Goal: Task Accomplishment & Management: Manage account settings

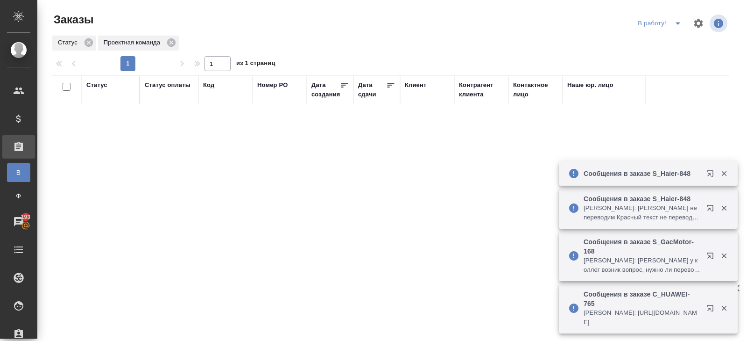
click at [713, 209] on icon "button" at bounding box center [710, 208] width 6 height 6
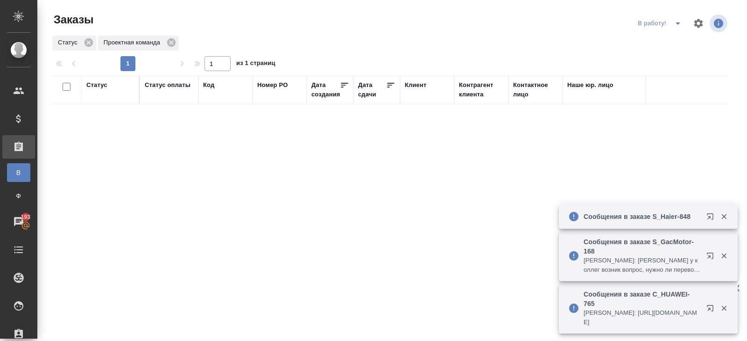
click at [709, 310] on icon "button" at bounding box center [712, 309] width 11 height 11
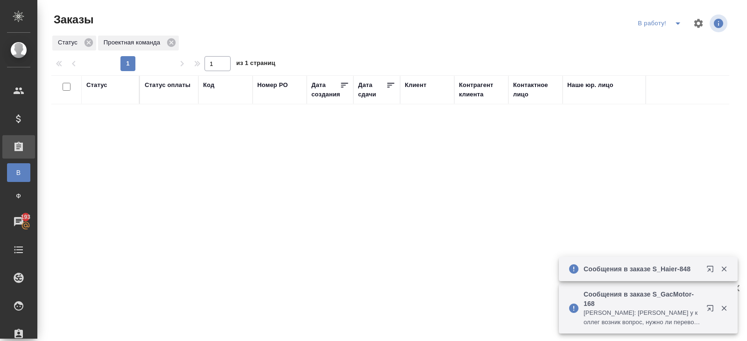
click at [709, 307] on icon "button" at bounding box center [710, 308] width 6 height 6
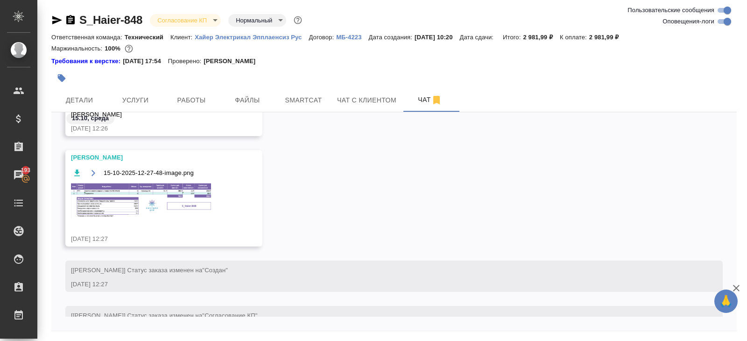
scroll to position [1373, 0]
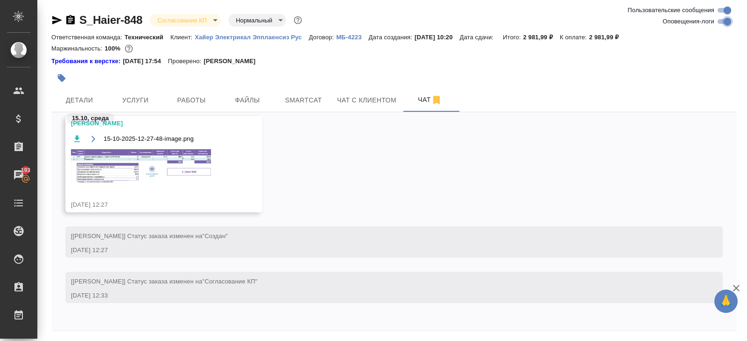
click at [725, 18] on input "Оповещения-логи" at bounding box center [728, 21] width 34 height 11
checkbox input "false"
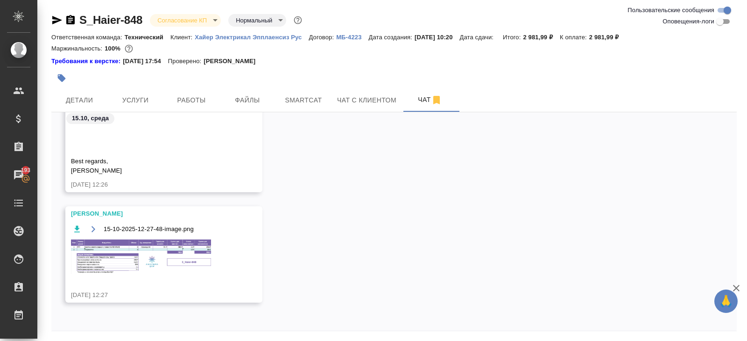
scroll to position [32, 0]
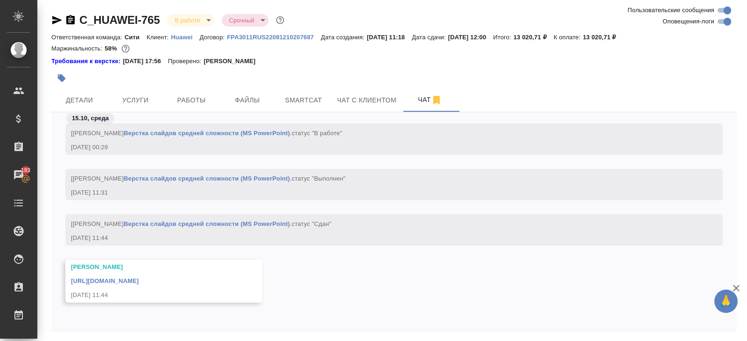
scroll to position [32, 0]
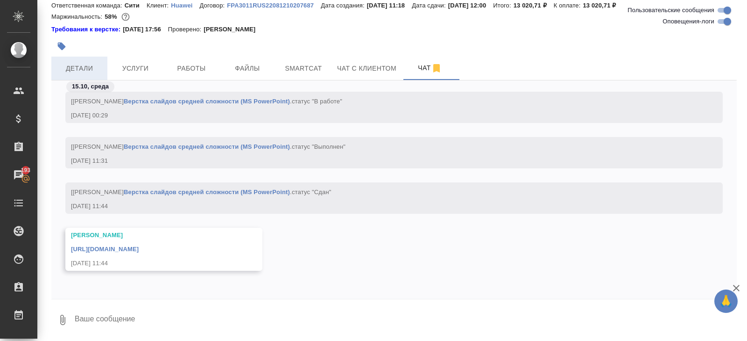
click at [64, 71] on span "Детали" at bounding box center [79, 69] width 45 height 12
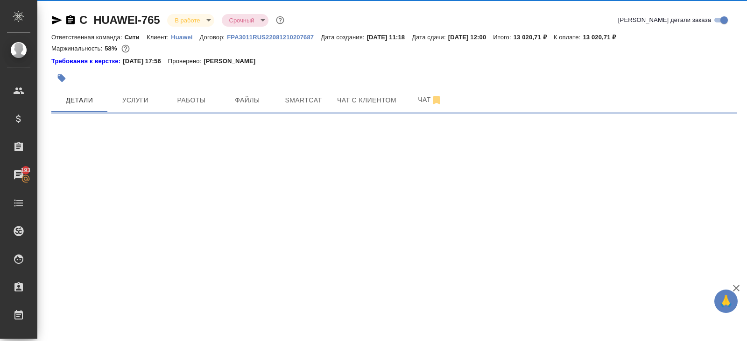
select select "RU"
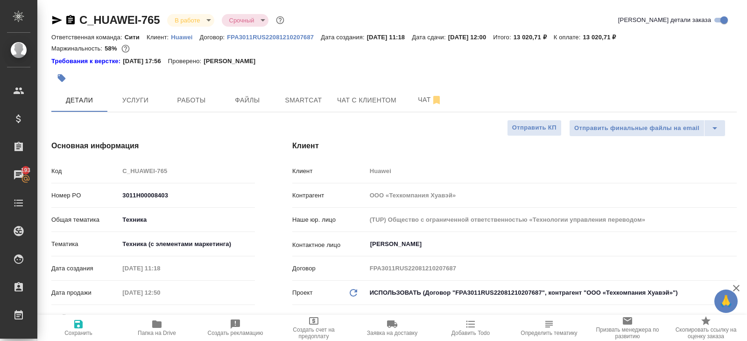
type textarea "x"
click at [54, 19] on icon "button" at bounding box center [57, 20] width 10 height 8
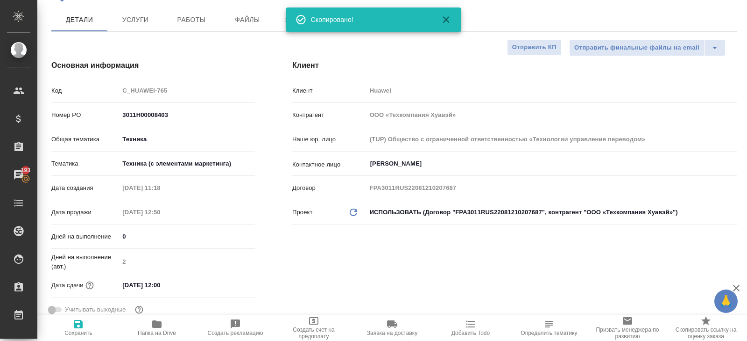
scroll to position [56, 0]
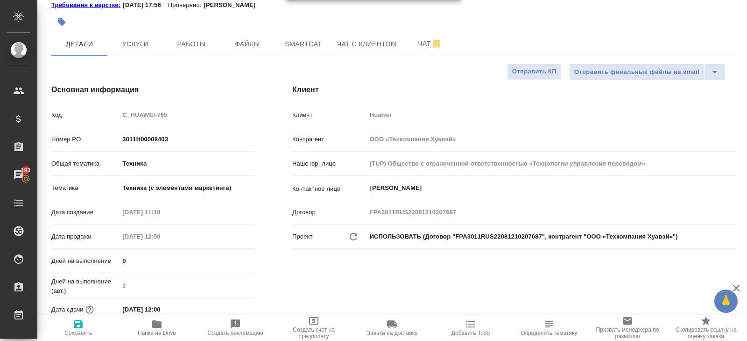
type textarea "x"
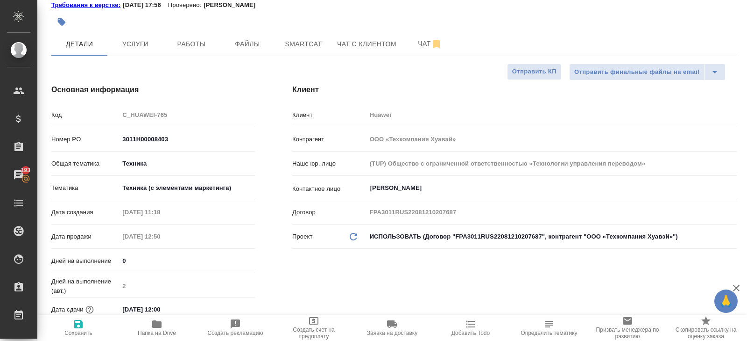
type textarea "x"
click at [420, 53] on button "Чат" at bounding box center [430, 43] width 56 height 23
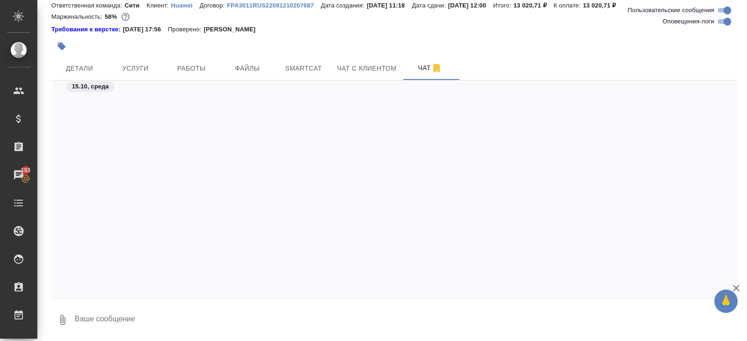
scroll to position [7707, 0]
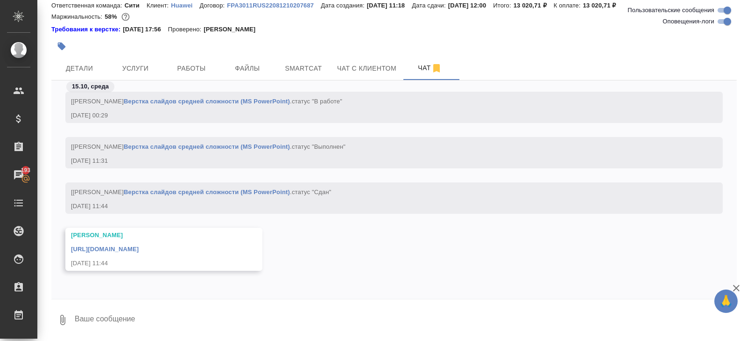
click at [139, 248] on link "https://drive.awatera.com/apps/files/files/10717294?dir=/Shares/Huawei/Orders/C…" at bounding box center [105, 248] width 68 height 7
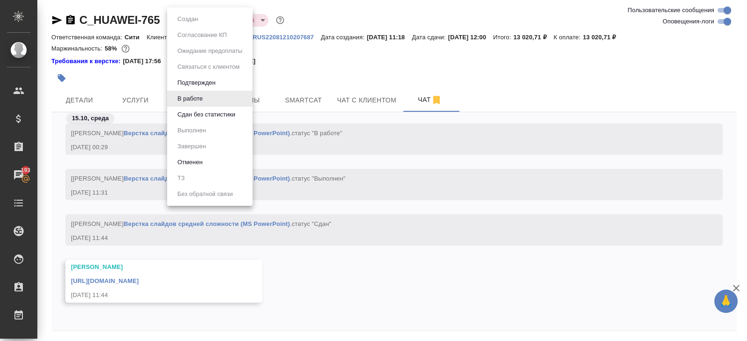
click at [172, 21] on body "🙏 .cls-1 fill:#fff; AWATERA Belyakova Yulia Клиенты Спецификации Заказы 193 Чат…" at bounding box center [373, 170] width 747 height 341
click at [185, 110] on button "Сдан без статистики" at bounding box center [207, 114] width 64 height 10
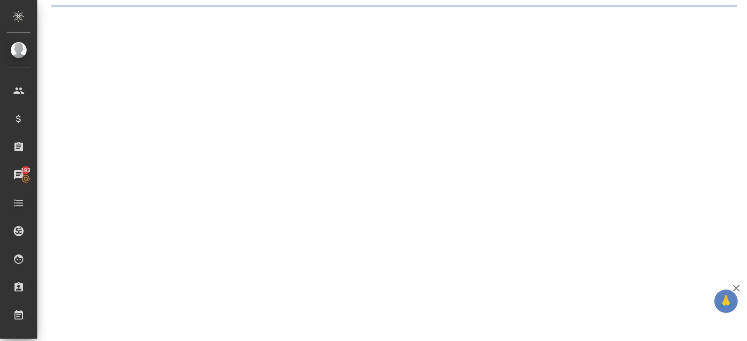
click at [186, 99] on div ".cls-1 fill:#fff; AWATERA Belyakova Yulia Клиенты Спецификации Заказы 193 Чаты …" at bounding box center [373, 170] width 747 height 341
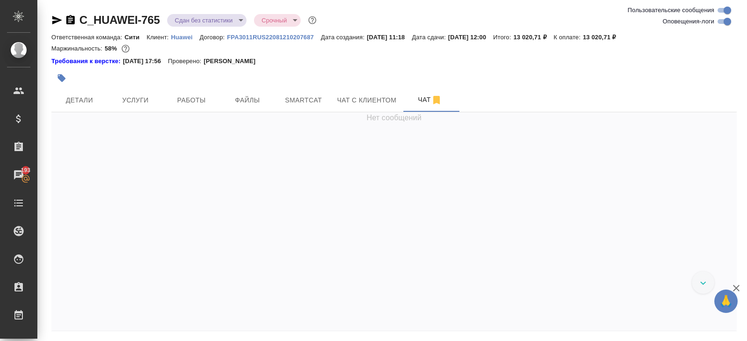
scroll to position [7751, 0]
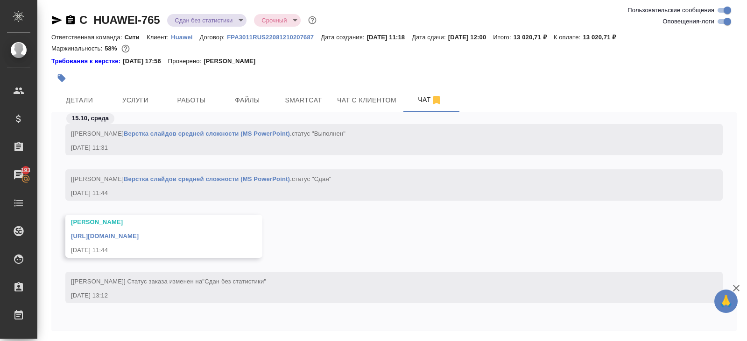
click at [186, 99] on span "Работы" at bounding box center [191, 100] width 45 height 12
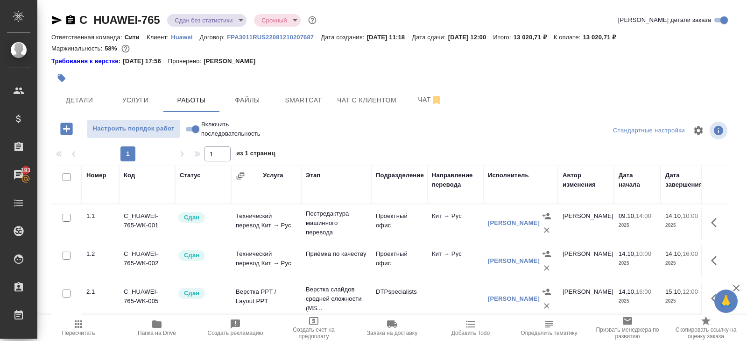
scroll to position [59, 0]
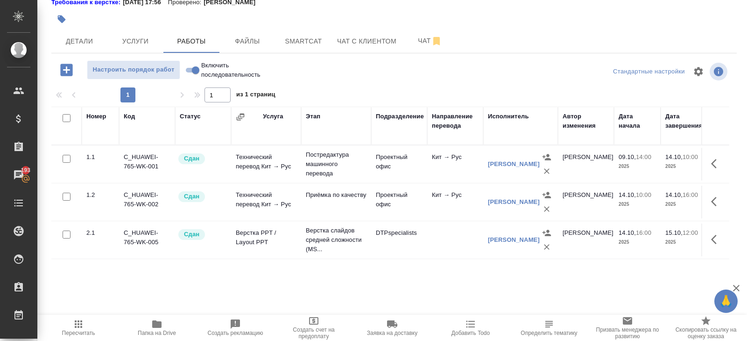
click at [67, 334] on span "Пересчитать" at bounding box center [78, 332] width 33 height 7
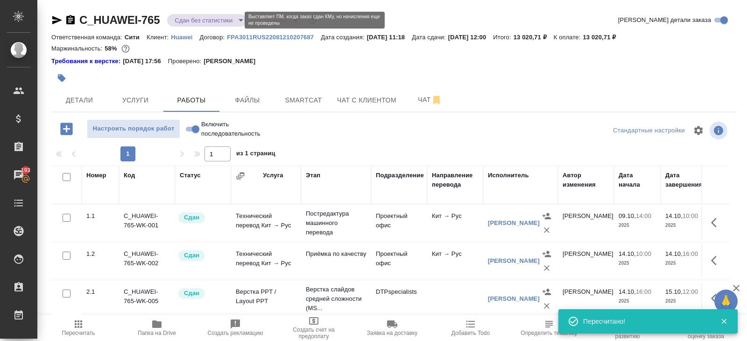
click at [184, 18] on body "🙏 .cls-1 fill:#fff; AWATERA Belyakova Yulia Клиенты Спецификации Заказы 193 Чат…" at bounding box center [373, 170] width 747 height 341
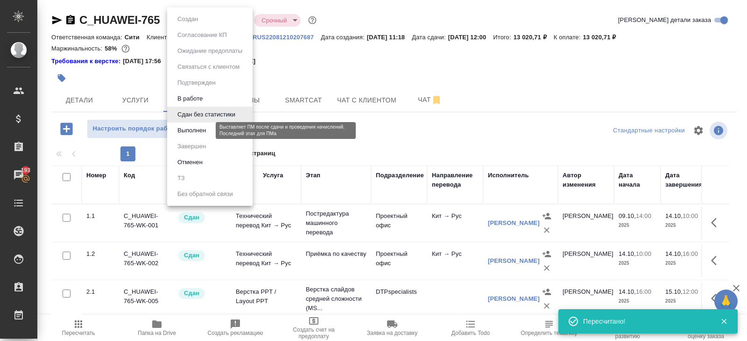
click at [185, 131] on button "Выполнен" at bounding box center [192, 130] width 34 height 10
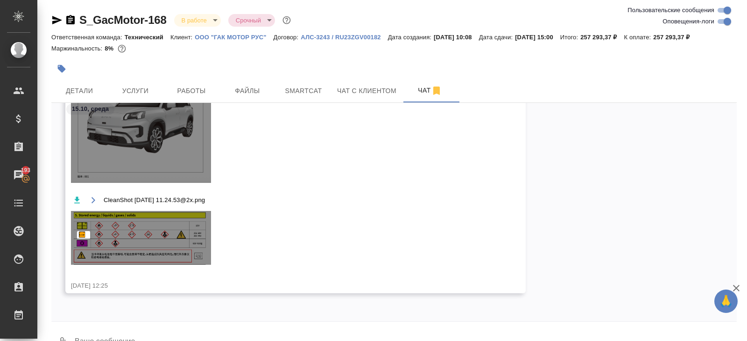
scroll to position [22, 0]
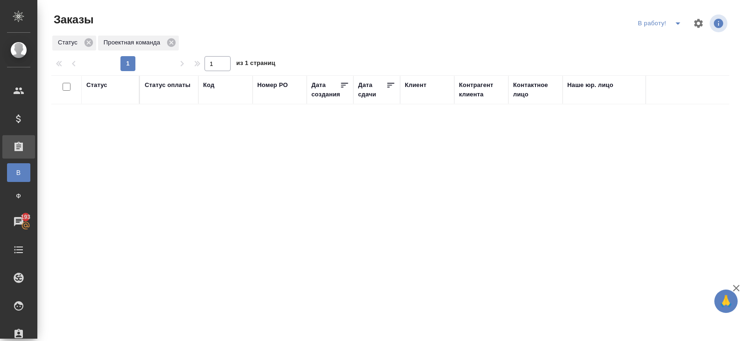
click at [673, 25] on icon "split button" at bounding box center [678, 23] width 11 height 11
click at [668, 47] on li "ПМ" at bounding box center [661, 42] width 52 height 15
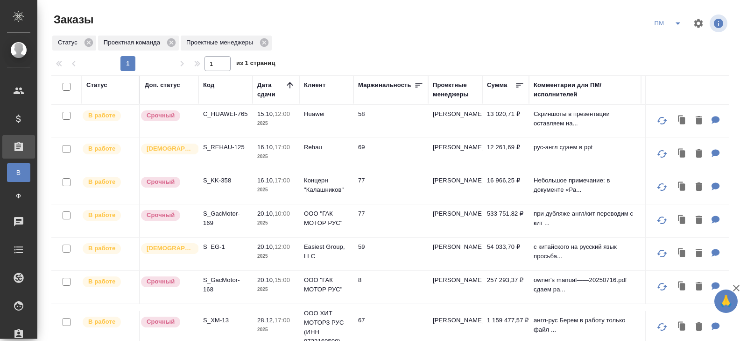
click at [454, 91] on div "Проектные менеджеры" at bounding box center [455, 89] width 45 height 19
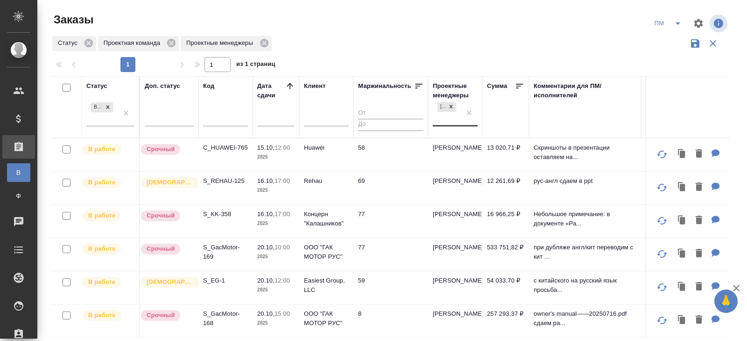
click at [452, 125] on div "[PERSON_NAME]" at bounding box center [455, 113] width 45 height 26
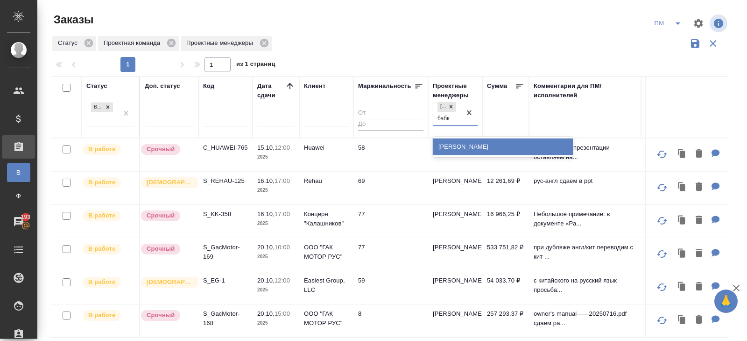
type input "бабки"
click at [448, 153] on div "Бабкина Анастасия" at bounding box center [503, 146] width 140 height 17
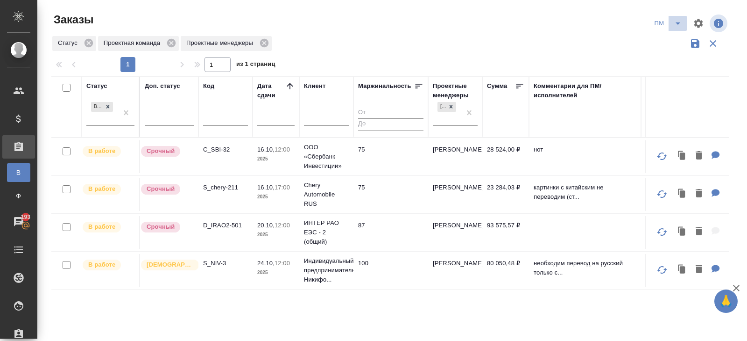
click at [678, 24] on icon "split button" at bounding box center [678, 23] width 5 height 2
click at [678, 39] on li "В работу!" at bounding box center [668, 42] width 47 height 15
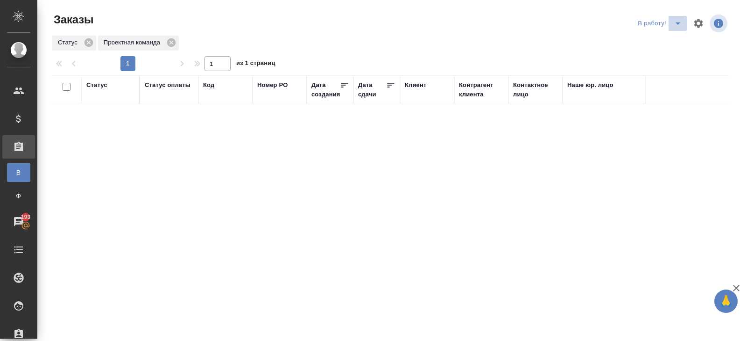
click at [682, 26] on icon "split button" at bounding box center [678, 23] width 11 height 11
click at [664, 43] on li "ПМ" at bounding box center [661, 42] width 52 height 15
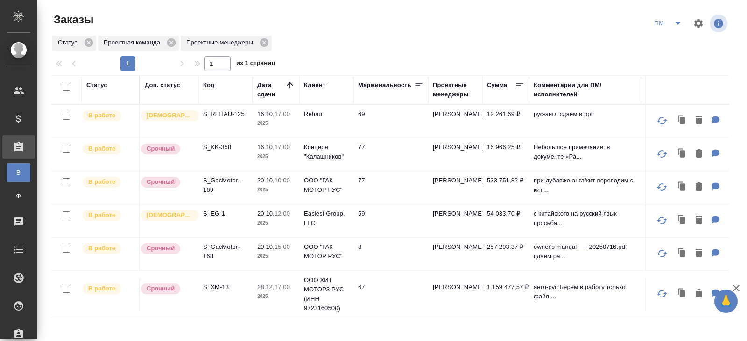
click at [677, 24] on icon "split button" at bounding box center [678, 23] width 11 height 11
click at [659, 70] on li "КМ" at bounding box center [668, 71] width 47 height 15
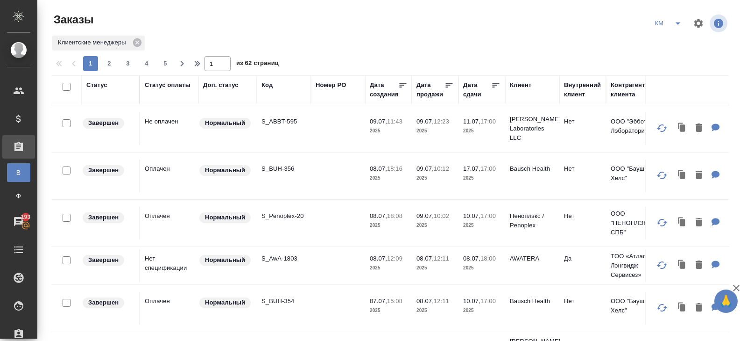
scroll to position [788, 0]
click at [281, 249] on td "S_AwA-1803" at bounding box center [284, 265] width 54 height 33
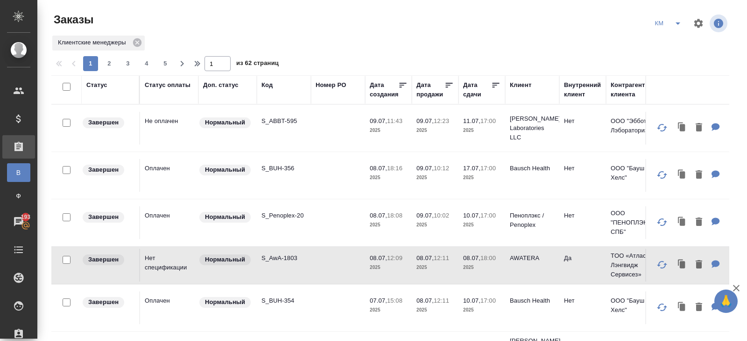
click at [281, 249] on td "S_AwA-1803" at bounding box center [284, 265] width 54 height 33
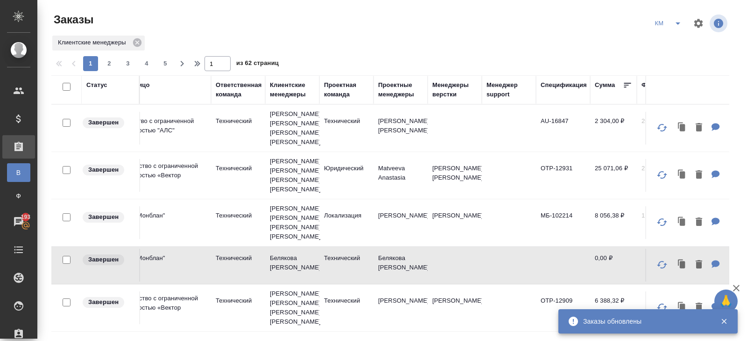
scroll to position [788, 939]
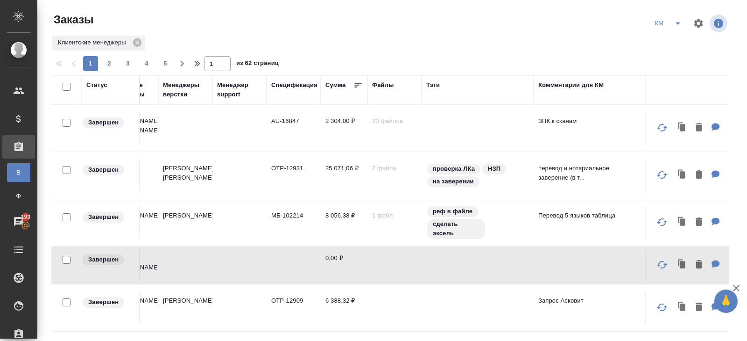
click at [562, 86] on div "Комментарии для КМ" at bounding box center [571, 84] width 65 height 9
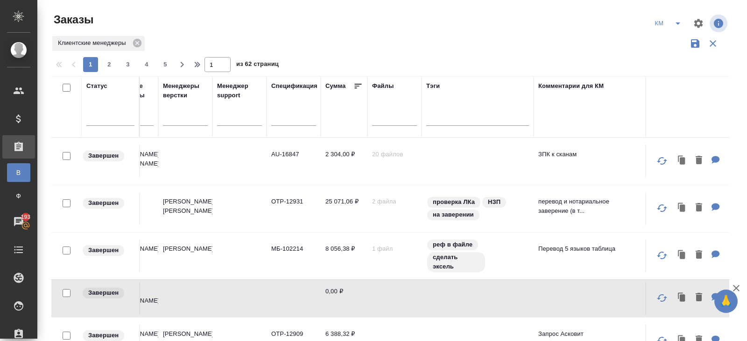
scroll to position [820, 939]
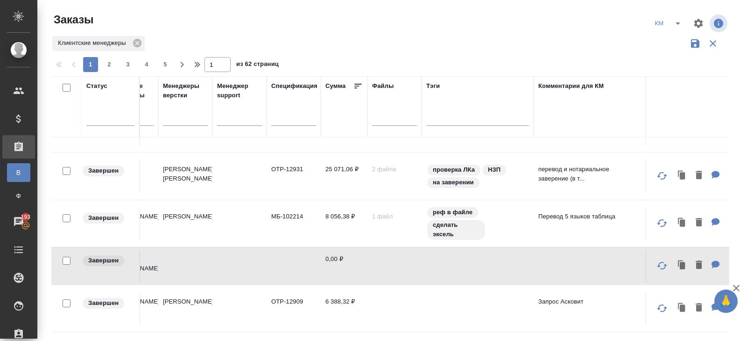
click at [556, 114] on div "Комментарии для КМ" at bounding box center [590, 106] width 103 height 51
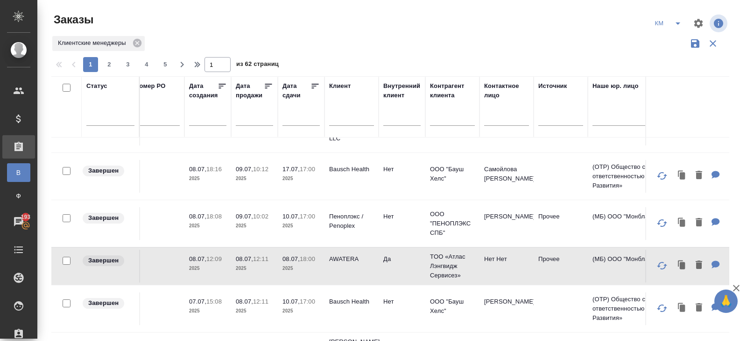
scroll to position [820, 0]
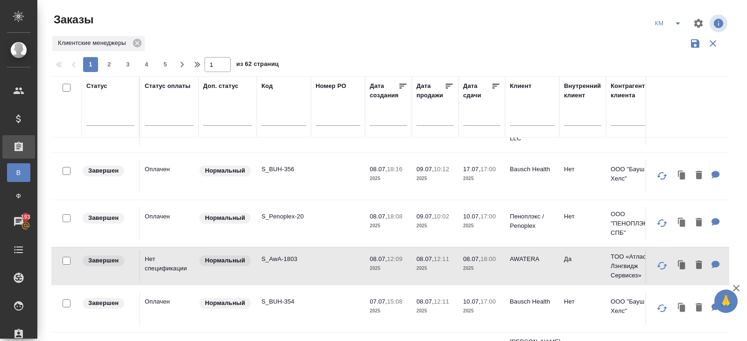
click at [276, 117] on input "text" at bounding box center [284, 120] width 45 height 12
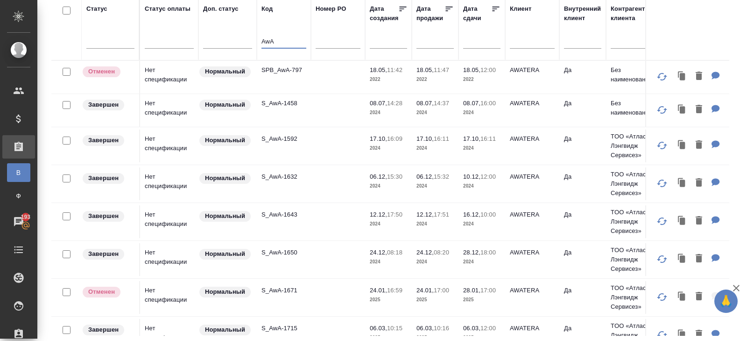
scroll to position [0, 0]
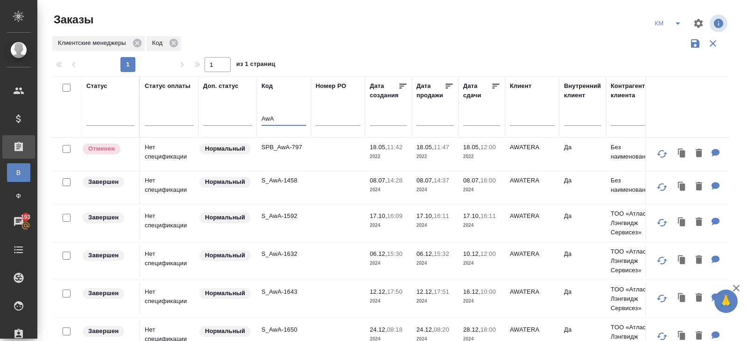
type input "AwA"
click at [278, 148] on p "SPB_AwA-797" at bounding box center [284, 146] width 45 height 9
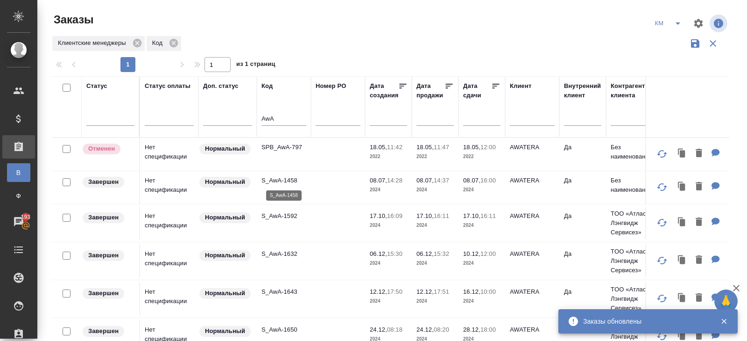
click at [284, 181] on p "S_AwA-1458" at bounding box center [284, 180] width 45 height 9
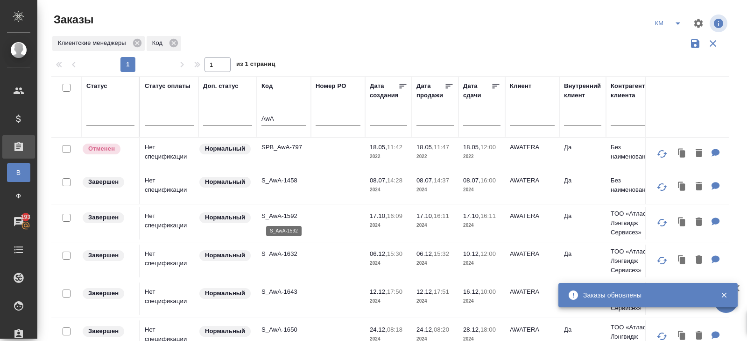
click at [275, 214] on p "S_AwA-1592" at bounding box center [284, 215] width 45 height 9
click at [277, 255] on p "S_AwA-1632" at bounding box center [284, 253] width 45 height 9
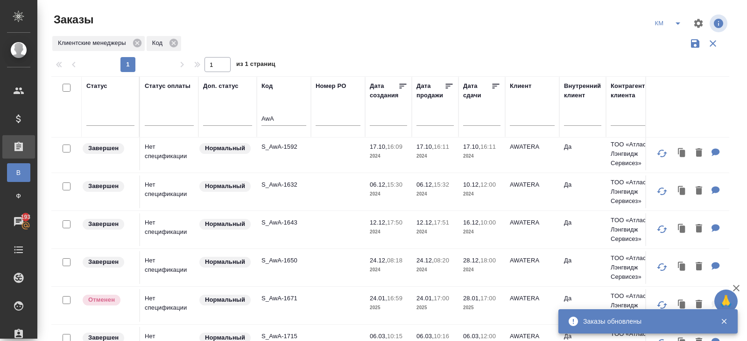
scroll to position [71, 0]
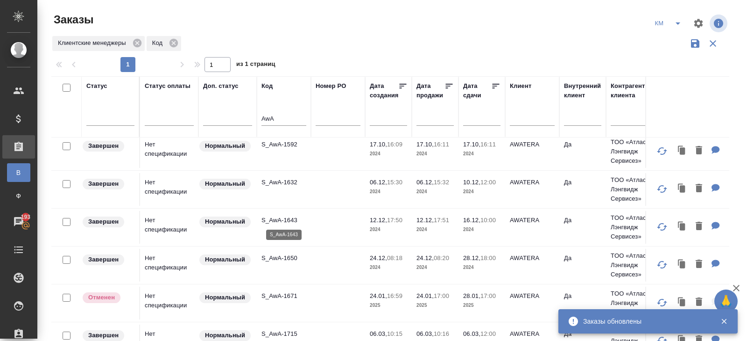
click at [278, 219] on p "S_AwA-1643" at bounding box center [284, 219] width 45 height 9
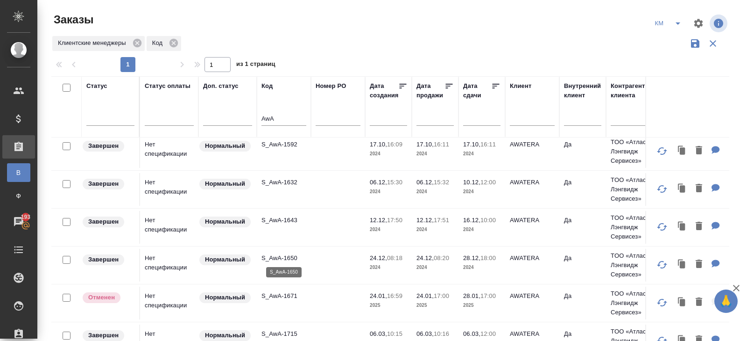
click at [277, 255] on p "S_AwA-1650" at bounding box center [284, 257] width 45 height 9
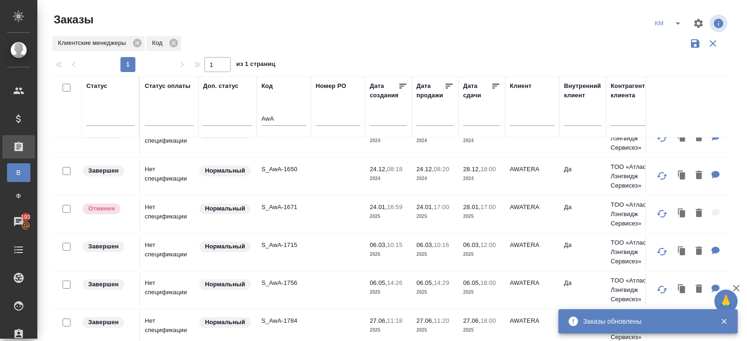
scroll to position [161, 0]
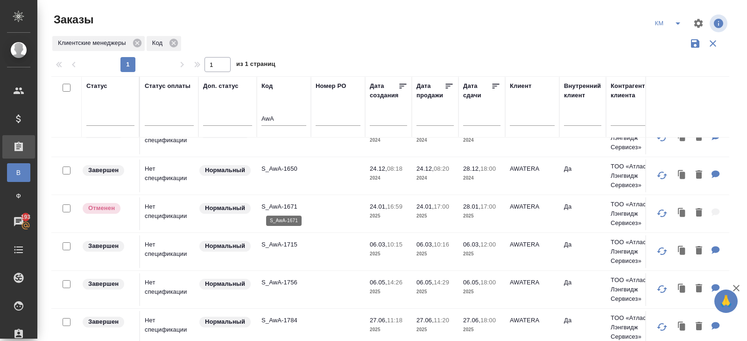
click at [280, 202] on p "S_AwA-1671" at bounding box center [284, 206] width 45 height 9
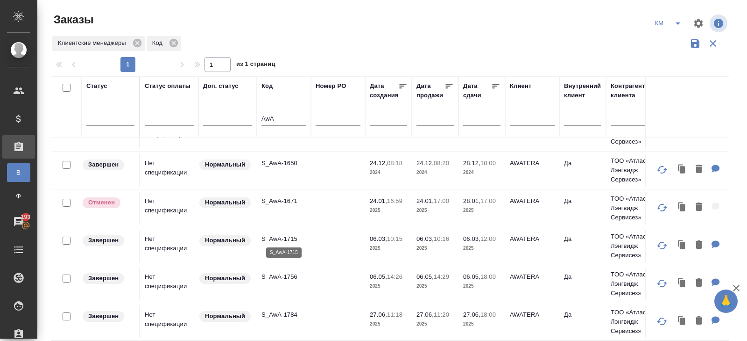
click at [279, 235] on p "S_AwA-1715" at bounding box center [284, 238] width 45 height 9
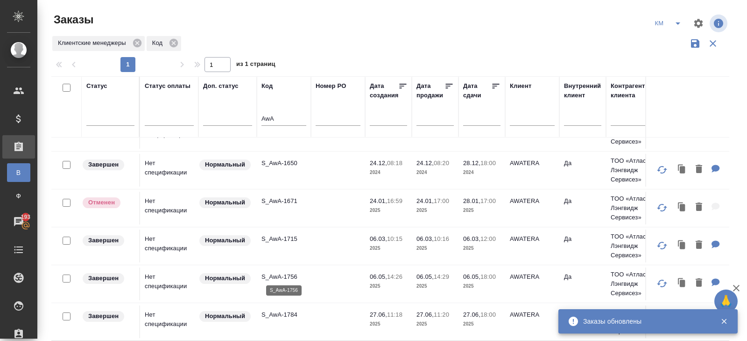
click at [279, 275] on p "S_AwA-1756" at bounding box center [284, 276] width 45 height 9
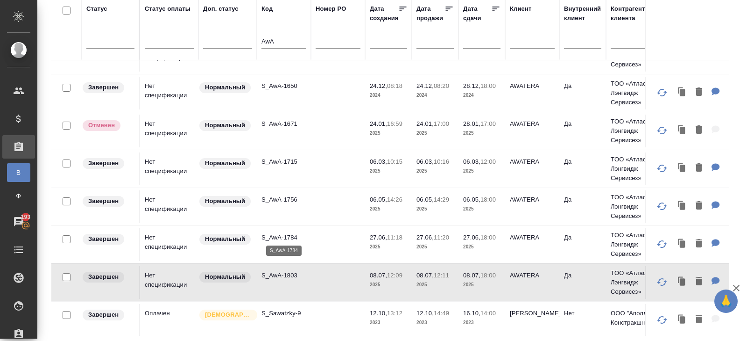
click at [282, 233] on p "S_AwA-1784" at bounding box center [284, 237] width 45 height 9
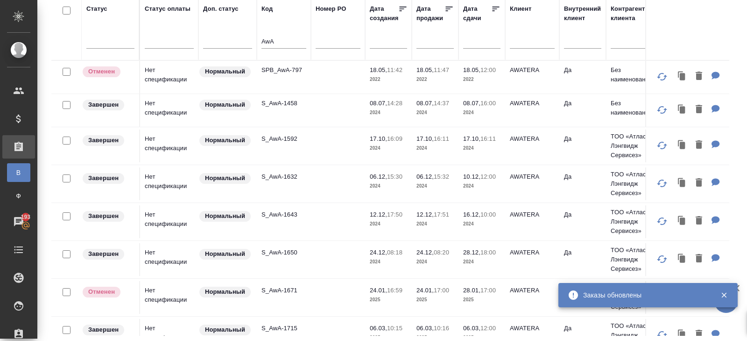
scroll to position [0, 0]
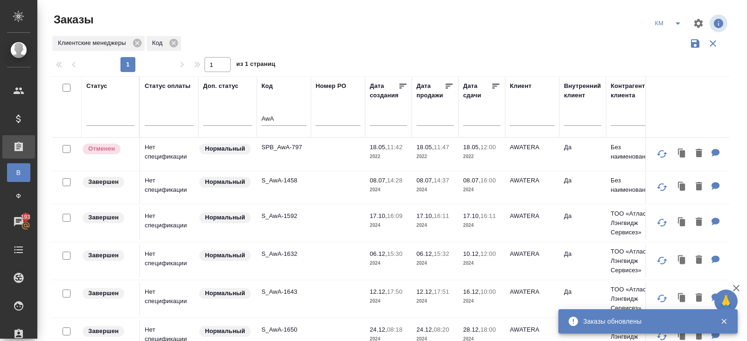
click at [677, 22] on icon "split button" at bounding box center [678, 23] width 5 height 2
click at [674, 45] on li "В работу!" at bounding box center [668, 42] width 47 height 15
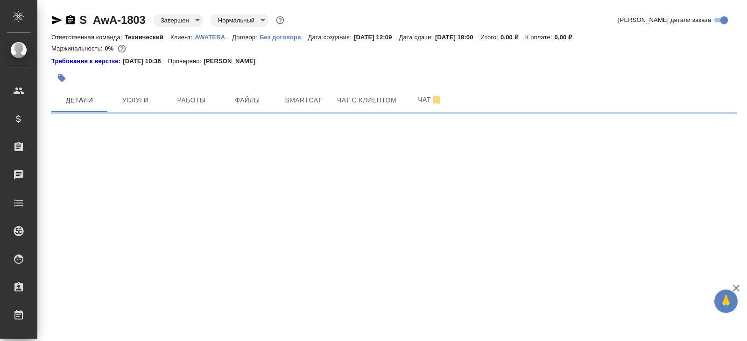
select select "RU"
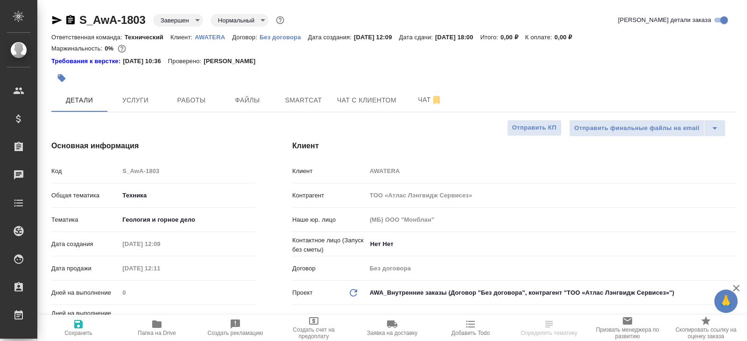
type textarea "x"
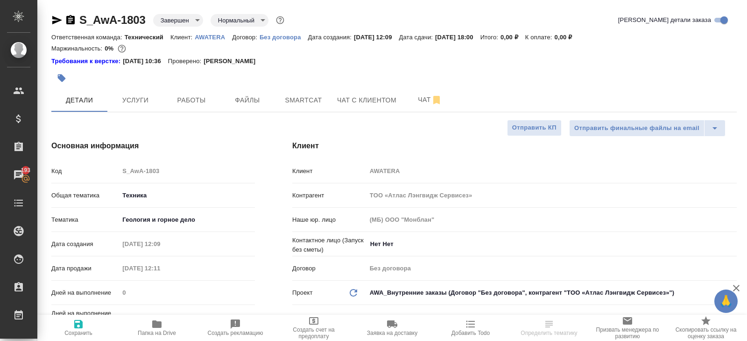
type textarea "x"
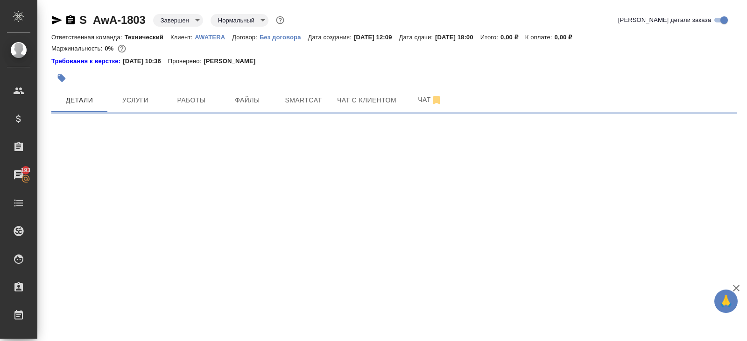
select select "RU"
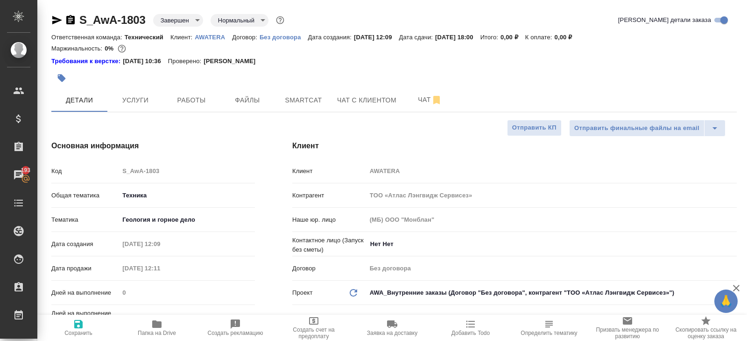
type textarea "x"
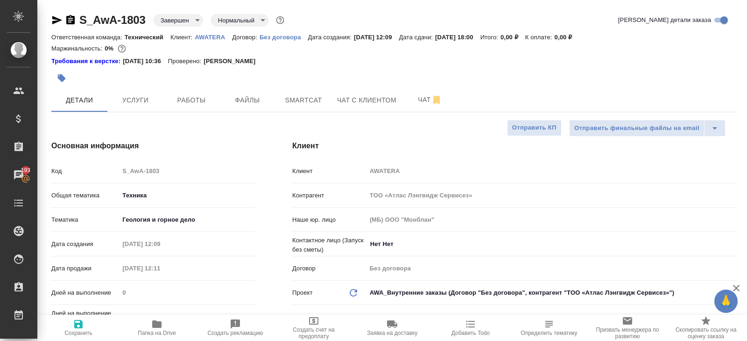
type textarea "x"
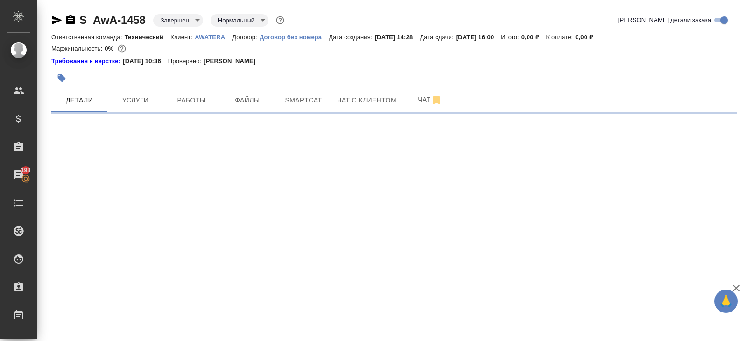
select select "RU"
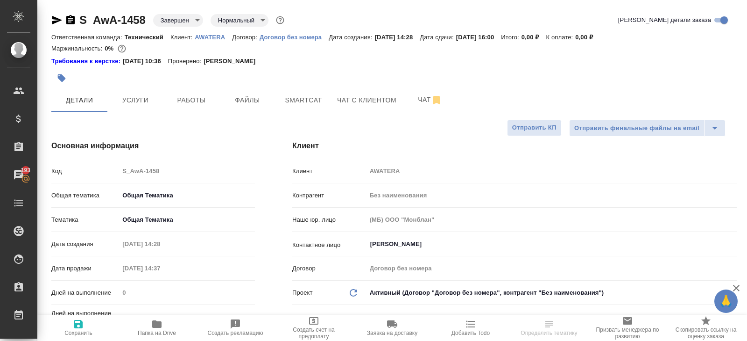
type textarea "x"
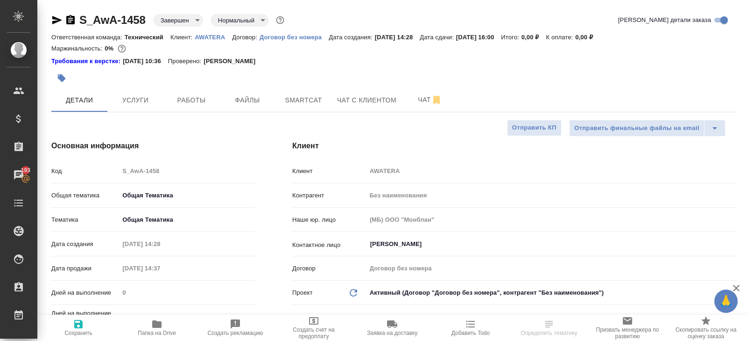
type textarea "x"
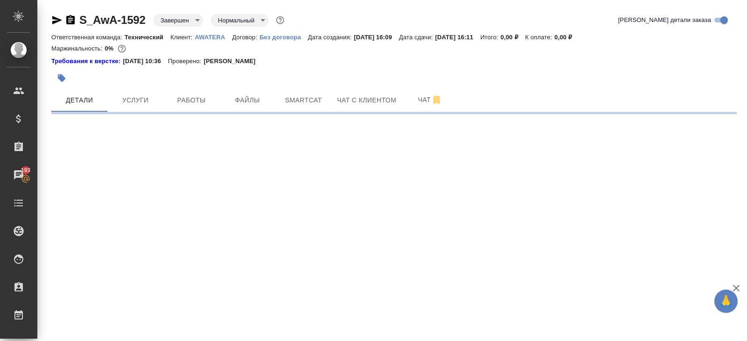
select select "RU"
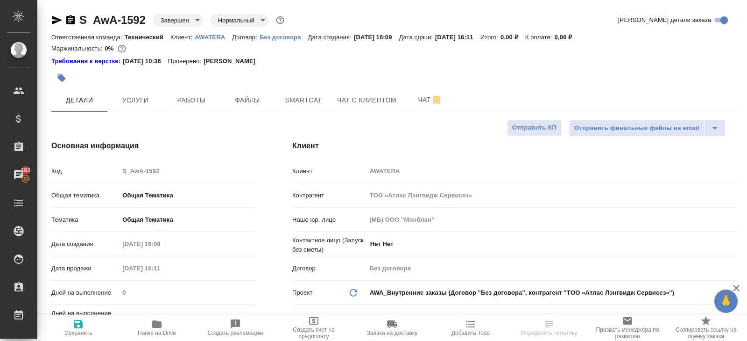
type textarea "x"
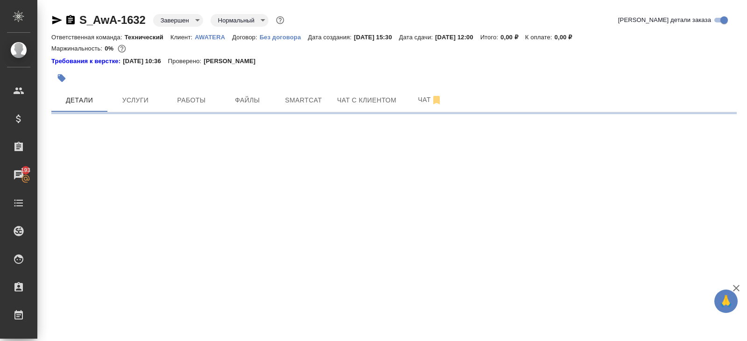
select select "RU"
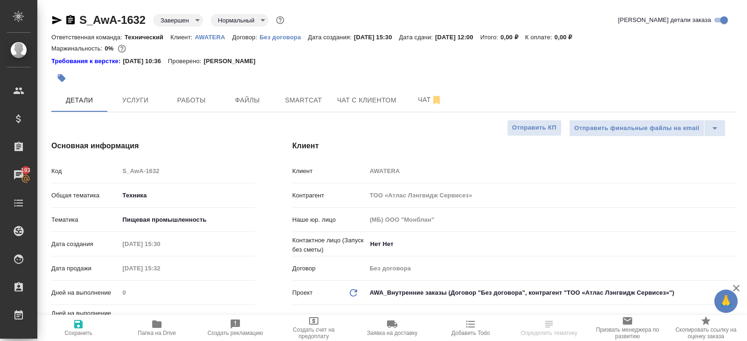
type textarea "x"
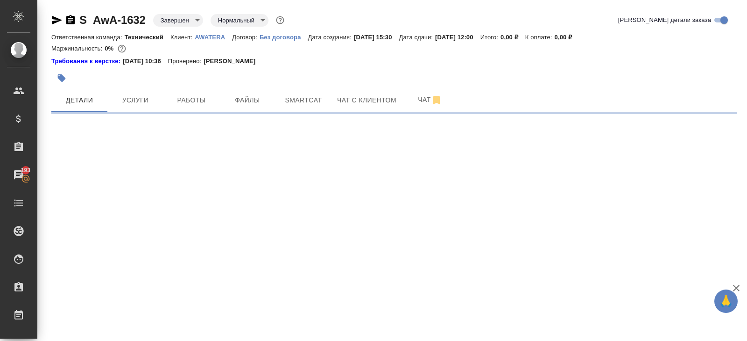
select select "RU"
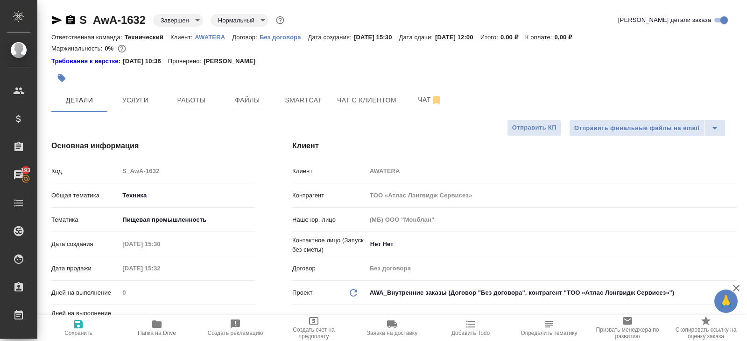
type textarea "x"
click at [53, 22] on icon "button" at bounding box center [57, 20] width 10 height 8
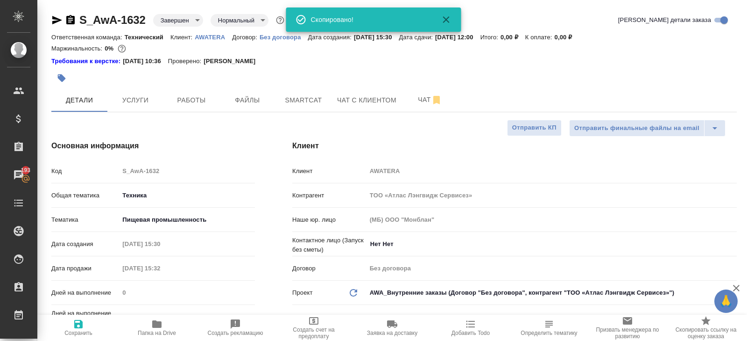
type textarea "x"
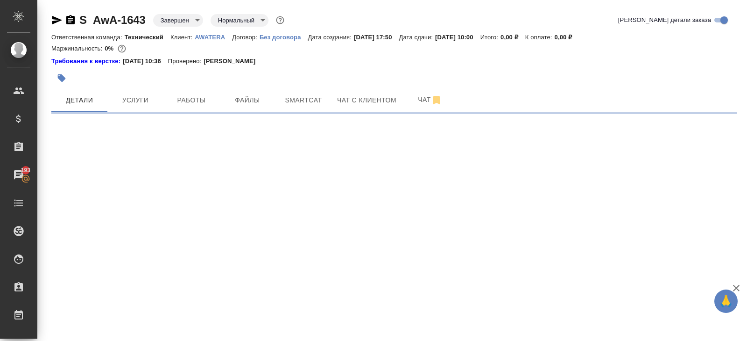
select select "RU"
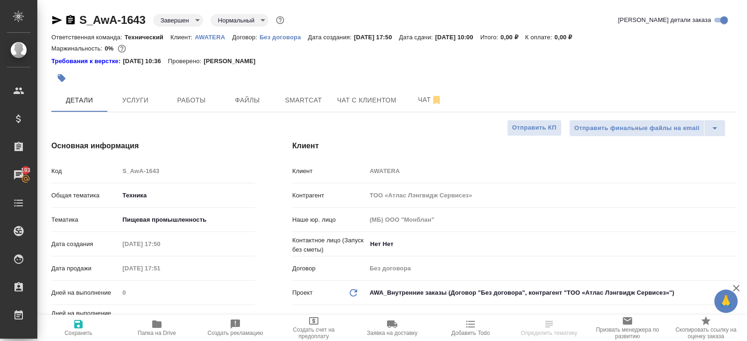
type textarea "x"
click at [59, 17] on icon "button" at bounding box center [56, 19] width 11 height 11
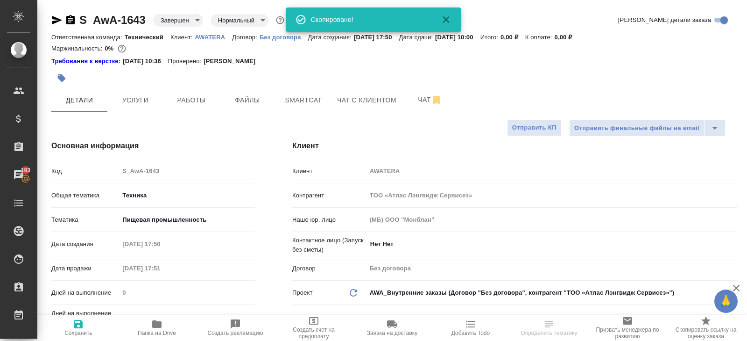
type textarea "x"
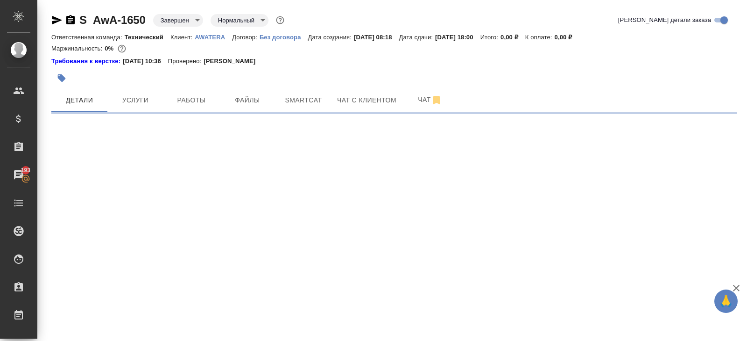
select select "RU"
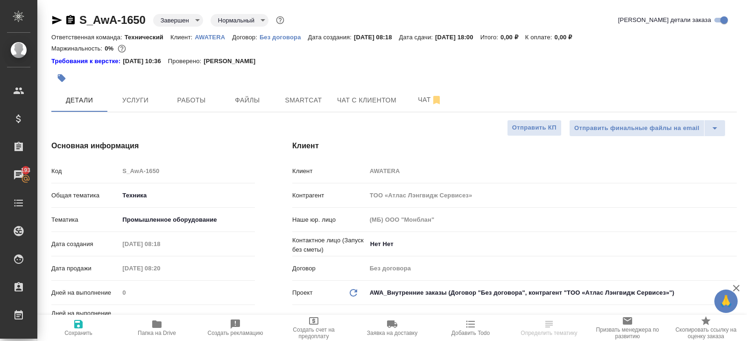
type textarea "x"
click at [58, 17] on icon "button" at bounding box center [56, 19] width 11 height 11
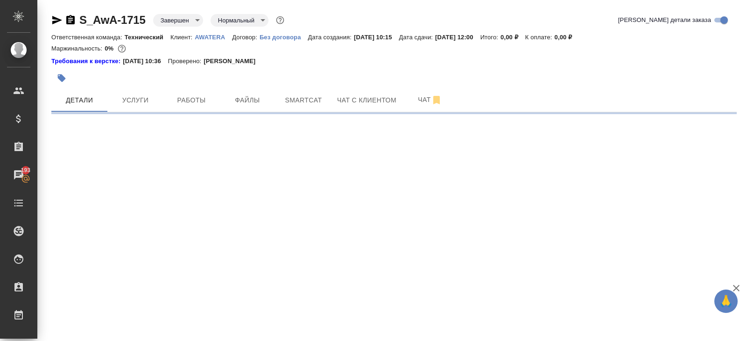
select select "RU"
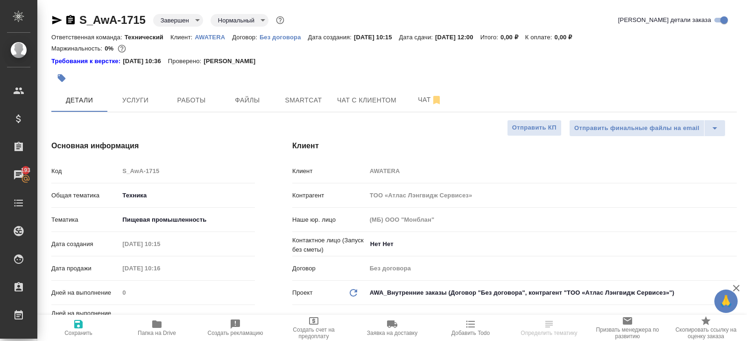
type textarea "x"
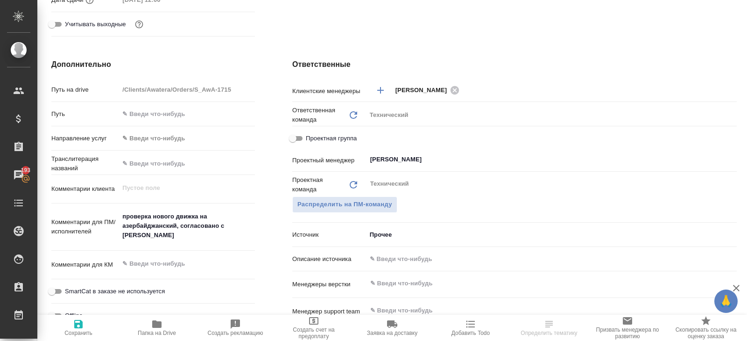
scroll to position [346, 0]
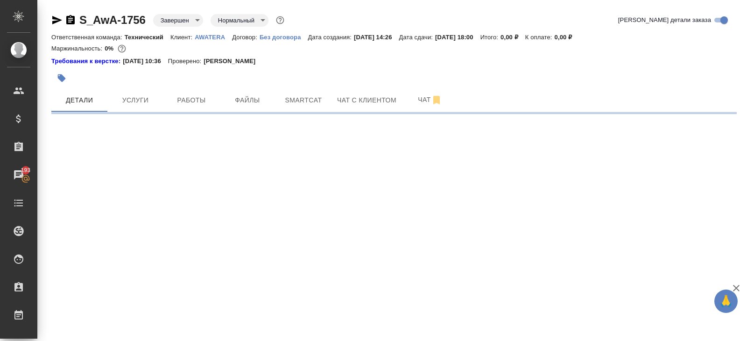
select select "RU"
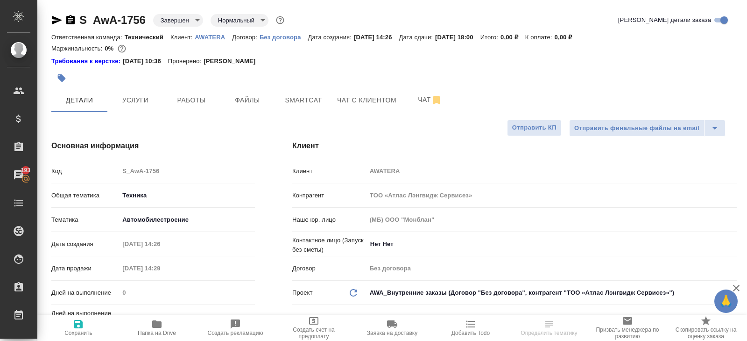
type textarea "x"
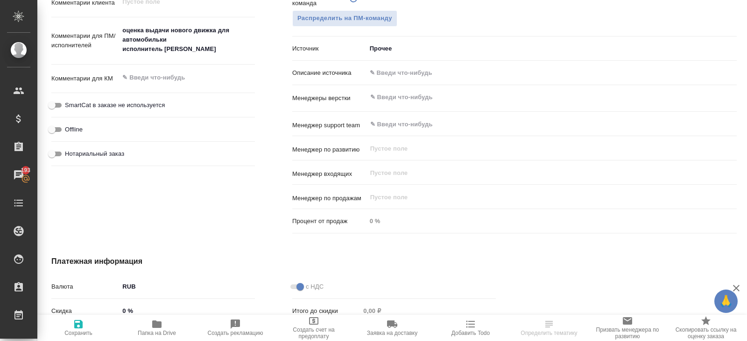
scroll to position [525, 0]
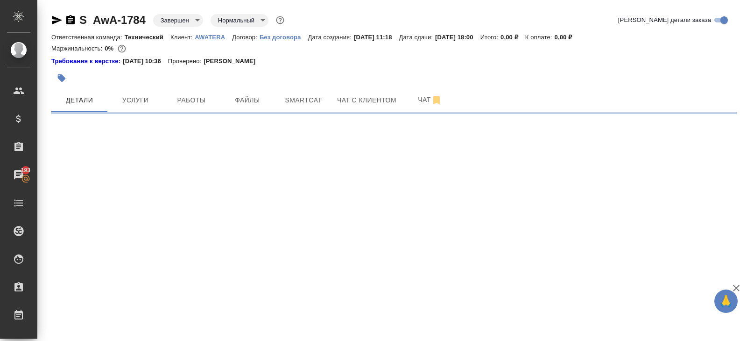
select select "RU"
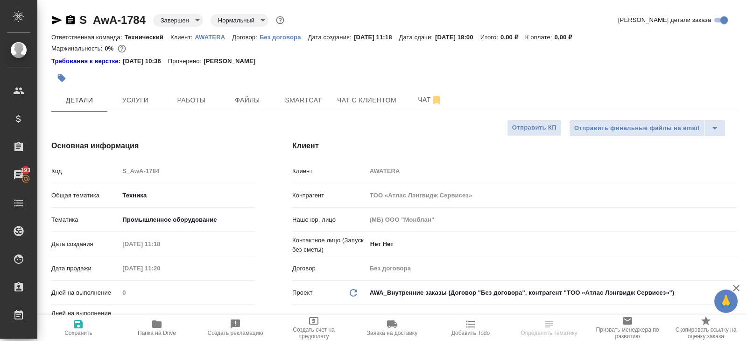
type textarea "x"
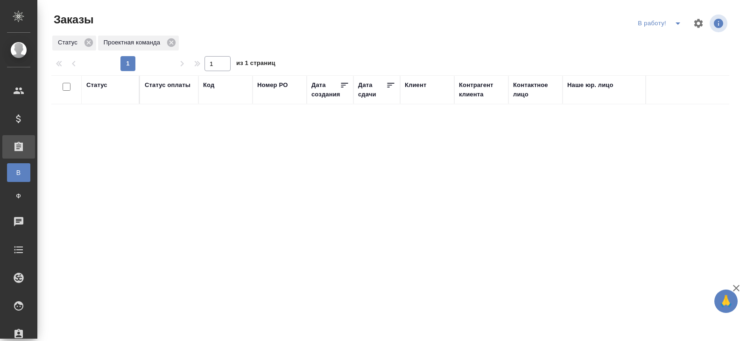
click at [677, 25] on icon "split button" at bounding box center [678, 23] width 11 height 11
click at [659, 61] on li "начислить" at bounding box center [661, 57] width 52 height 15
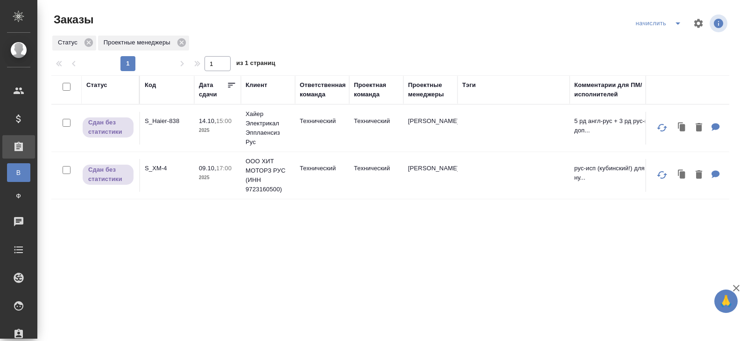
click at [676, 28] on icon "split button" at bounding box center [678, 23] width 11 height 11
click at [662, 55] on li "ПМ" at bounding box center [660, 57] width 55 height 15
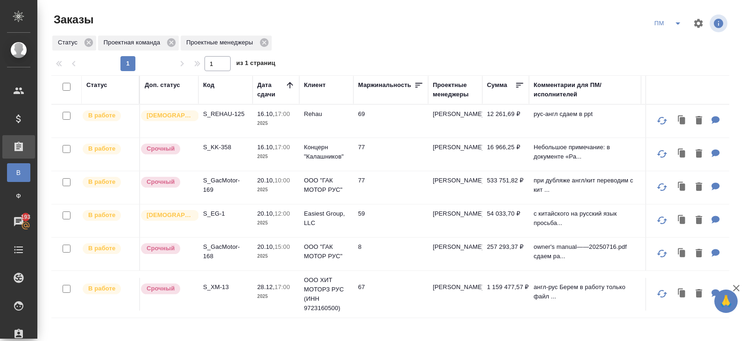
click at [334, 33] on div at bounding box center [394, 23] width 228 height 22
click at [226, 115] on p "S_REHAU-125" at bounding box center [225, 113] width 45 height 9
click at [214, 149] on p "S_KK-358" at bounding box center [225, 146] width 45 height 9
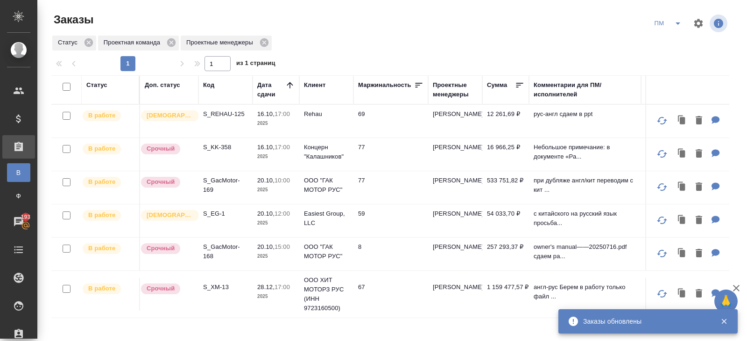
click at [673, 23] on icon "split button" at bounding box center [678, 23] width 11 height 11
click at [673, 50] on li "начислить" at bounding box center [668, 57] width 47 height 15
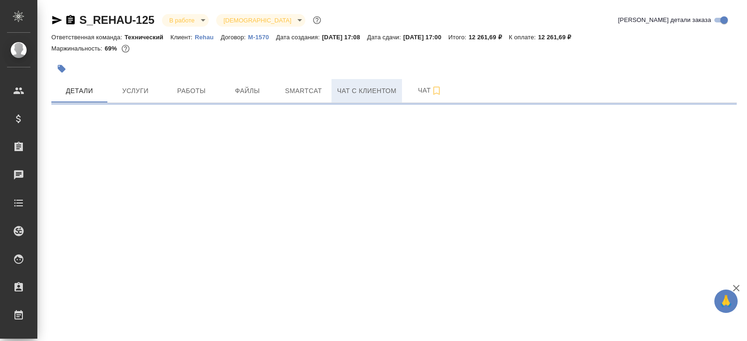
select select "RU"
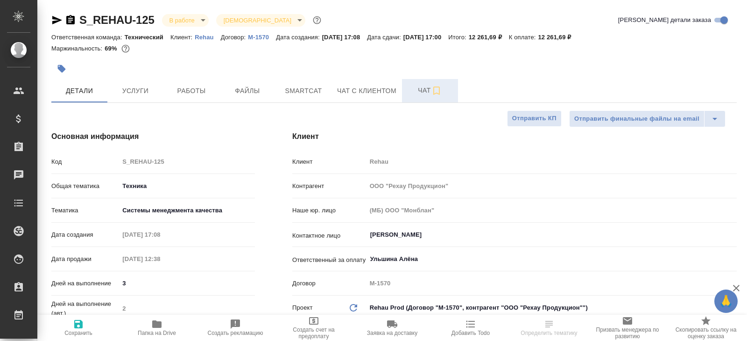
type textarea "x"
click at [414, 90] on span "Чат" at bounding box center [430, 91] width 45 height 12
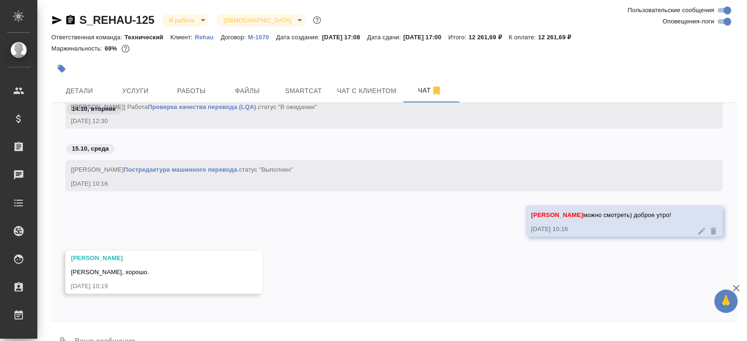
click at [727, 18] on input "Оповещения-логи" at bounding box center [728, 21] width 34 height 11
checkbox input "false"
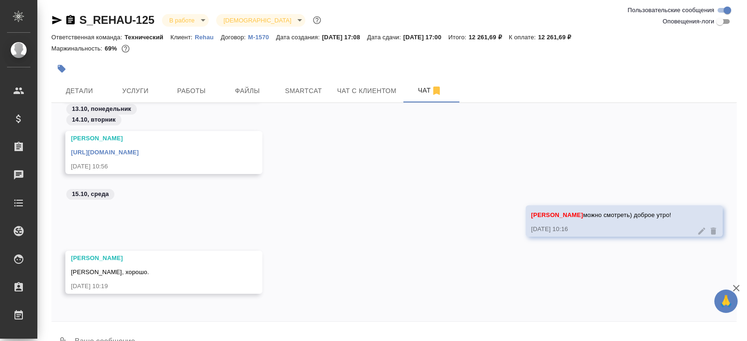
scroll to position [3144, 0]
click at [180, 90] on span "Работы" at bounding box center [191, 91] width 45 height 12
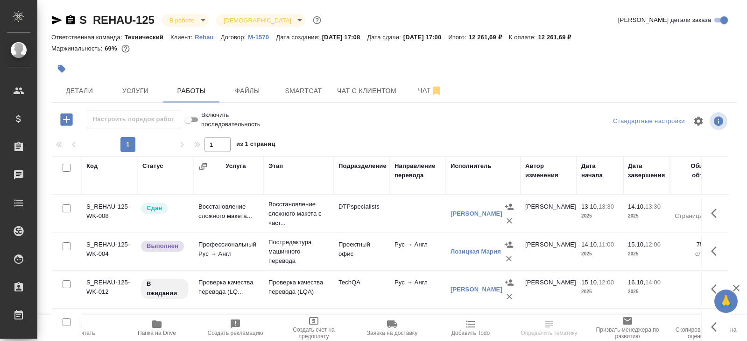
scroll to position [50, 0]
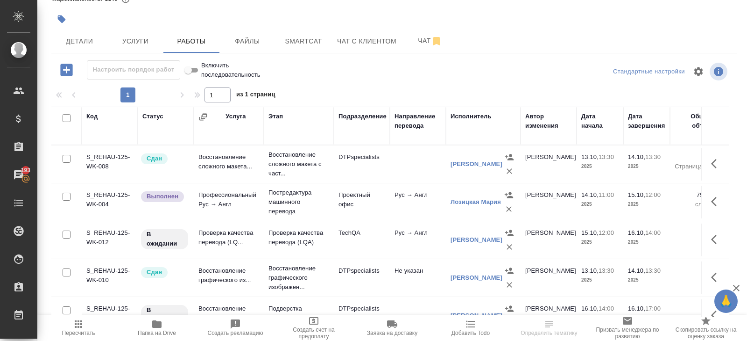
click at [717, 237] on icon "button" at bounding box center [717, 239] width 11 height 11
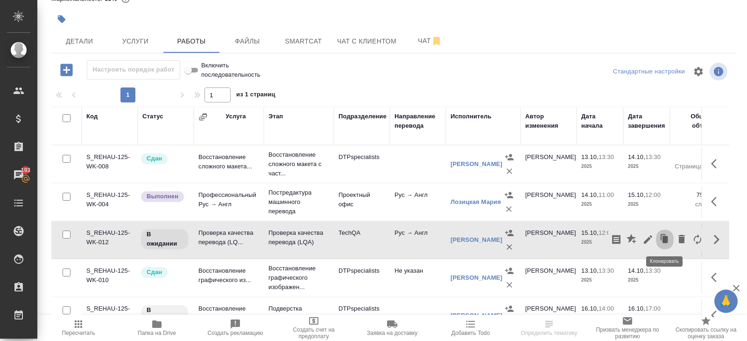
click at [664, 240] on icon "button" at bounding box center [666, 238] width 6 height 7
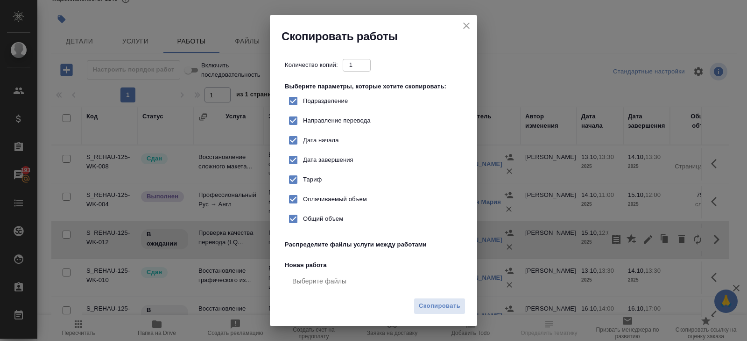
checkbox input "true"
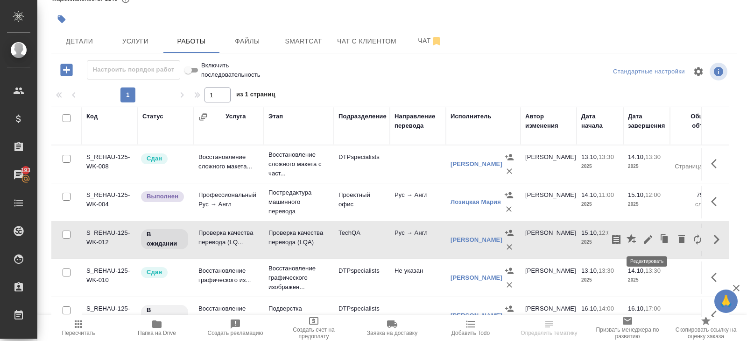
click at [648, 240] on icon "button" at bounding box center [648, 239] width 11 height 11
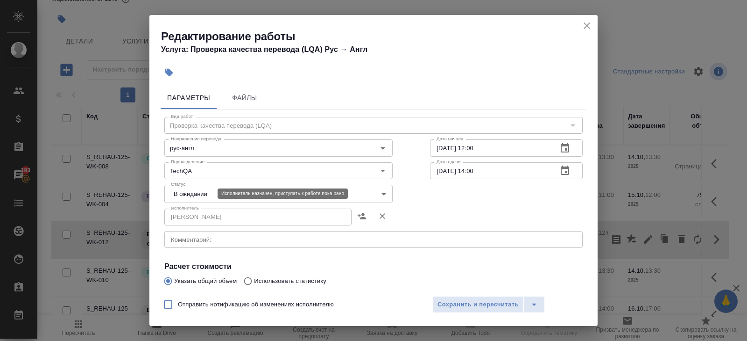
click at [203, 193] on body "🙏 .cls-1 fill:#fff; AWATERA Belyakova Yulia Клиенты Спецификации Заказы 193 Чат…" at bounding box center [373, 170] width 747 height 341
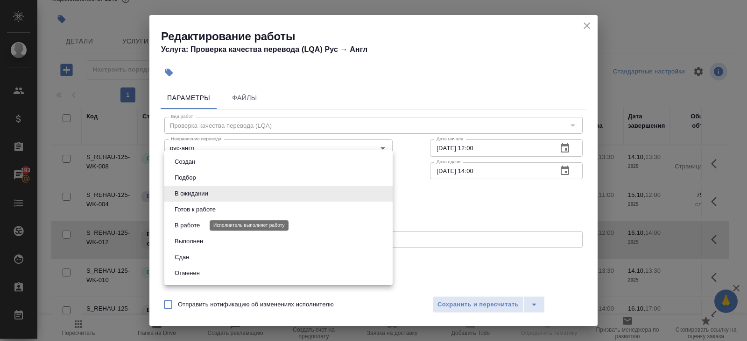
click at [198, 225] on button "В работе" at bounding box center [187, 225] width 31 height 10
type input "inProgress"
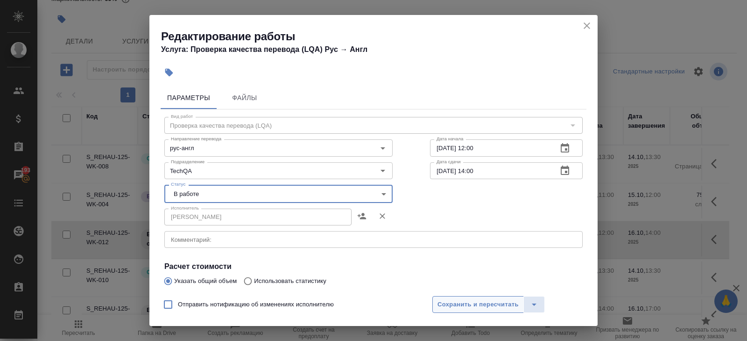
click at [494, 311] on button "Сохранить и пересчитать" at bounding box center [479, 304] width 92 height 17
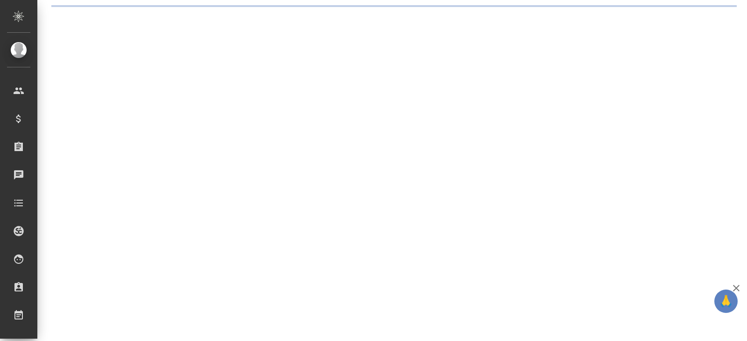
select select "RU"
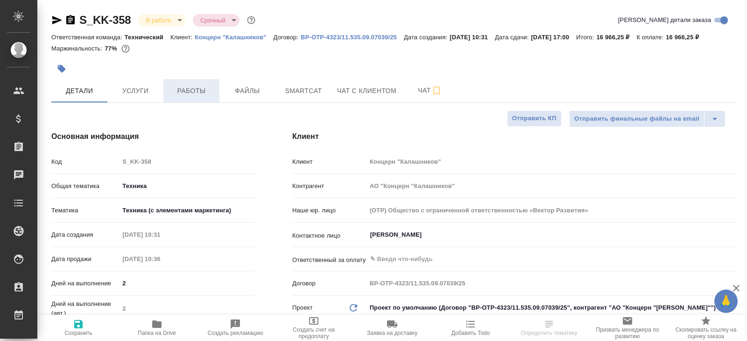
type textarea "x"
click at [201, 97] on span "Работы" at bounding box center [191, 91] width 45 height 12
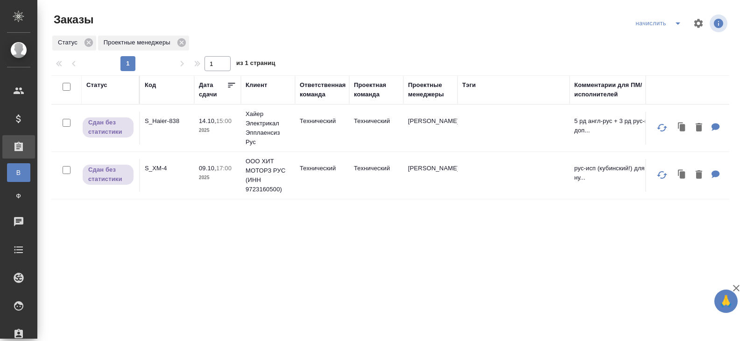
click at [677, 26] on icon "split button" at bounding box center [678, 23] width 11 height 11
click at [674, 43] on li "В работу!" at bounding box center [660, 42] width 55 height 15
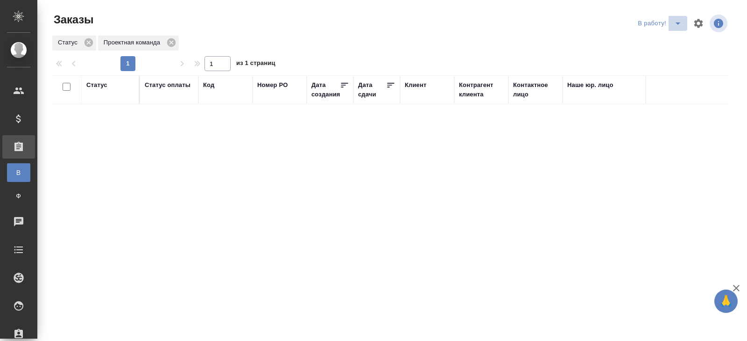
click at [677, 24] on icon "split button" at bounding box center [678, 23] width 11 height 11
click at [674, 41] on li "ПМ" at bounding box center [661, 42] width 52 height 15
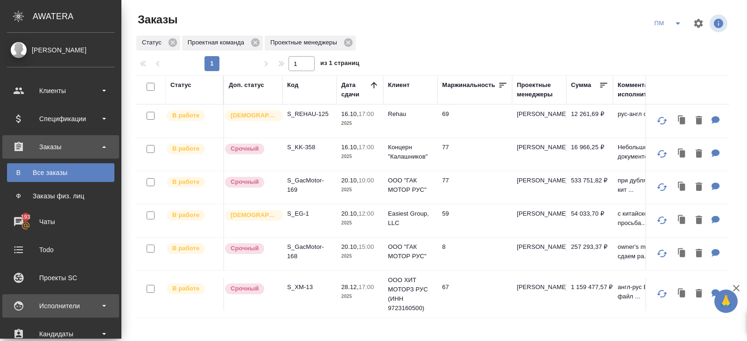
click at [52, 309] on div "Исполнители" at bounding box center [60, 306] width 107 height 14
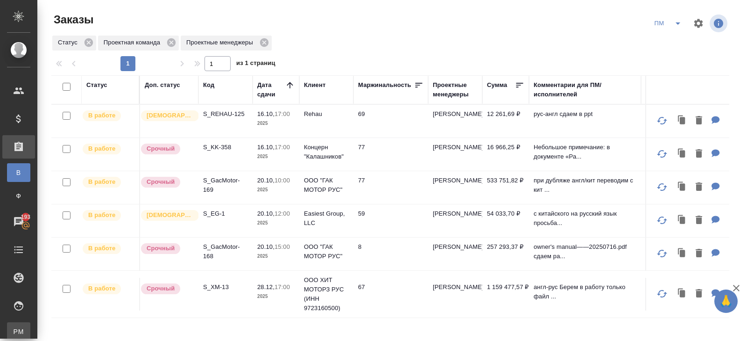
click at [14, 327] on div "Для PM/LQA" at bounding box center [7, 331] width 14 height 9
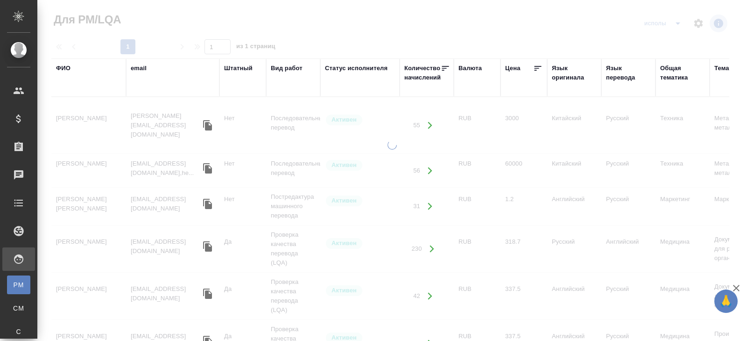
drag, startPoint x: 66, startPoint y: 69, endPoint x: 71, endPoint y: 90, distance: 21.6
click at [66, 69] on div "ФИО" at bounding box center [63, 68] width 14 height 9
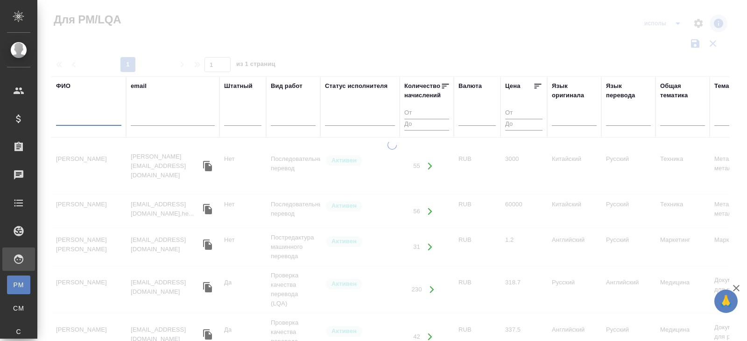
click at [79, 119] on input "text" at bounding box center [88, 120] width 65 height 12
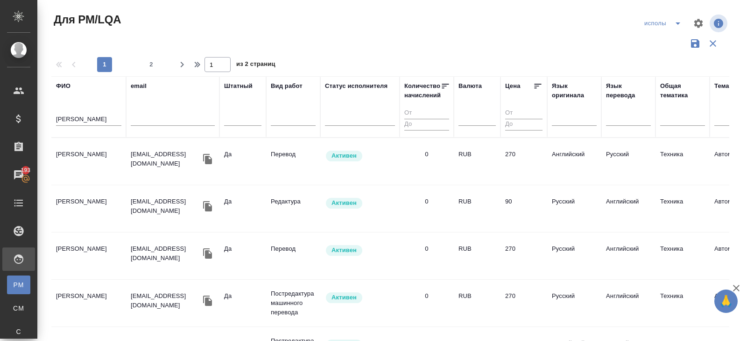
click at [73, 155] on td "[PERSON_NAME]" at bounding box center [88, 161] width 75 height 33
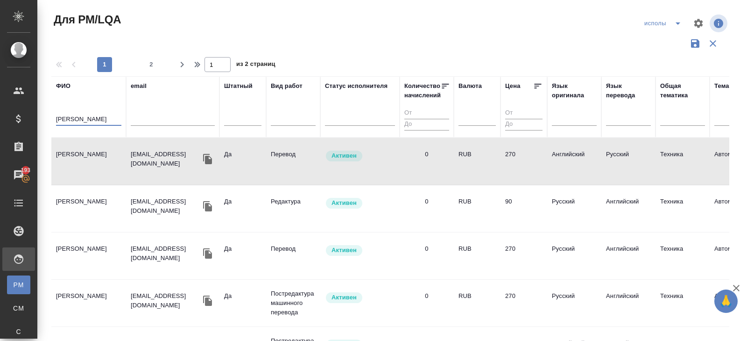
drag, startPoint x: 90, startPoint y: 119, endPoint x: 0, endPoint y: 103, distance: 91.5
click at [5, 108] on div ".cls-1 fill:#fff; AWATERA Belyakova Yulia Клиенты Спецификации Заказы 193 Чаты …" at bounding box center [373, 170] width 747 height 341
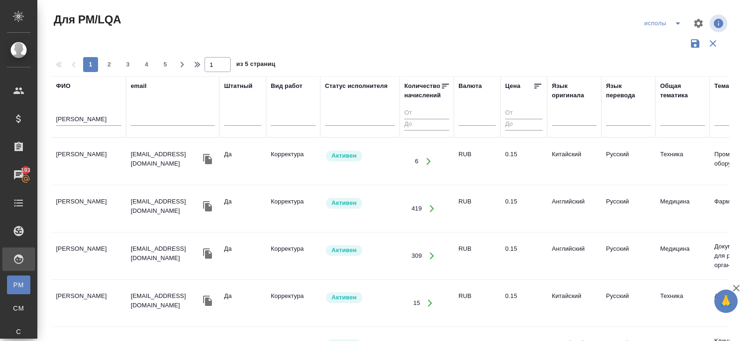
click at [78, 154] on td "Ефремова Ирина" at bounding box center [88, 161] width 75 height 33
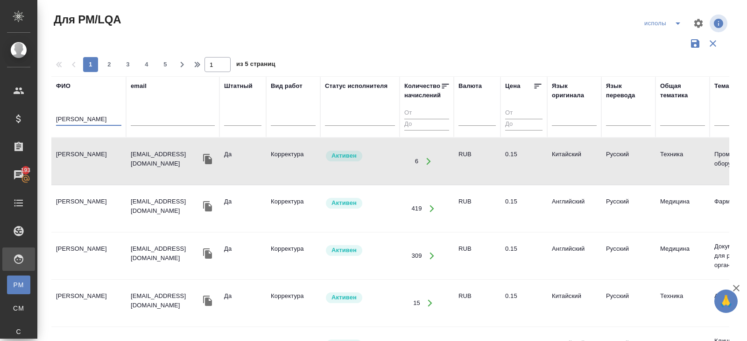
drag, startPoint x: 105, startPoint y: 119, endPoint x: 0, endPoint y: 74, distance: 113.7
click at [0, 74] on div ".cls-1 fill:#fff; AWATERA Belyakova Yulia Клиенты Спецификации Заказы 193 Чаты …" at bounding box center [373, 170] width 747 height 341
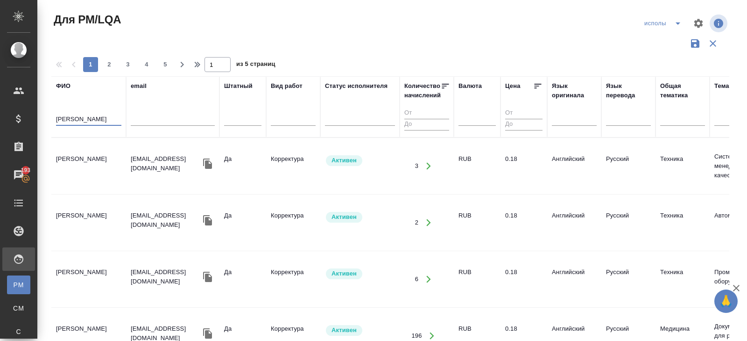
type input "лебедева"
click at [73, 162] on td "Лебедева Юлия Игоревна" at bounding box center [88, 165] width 75 height 33
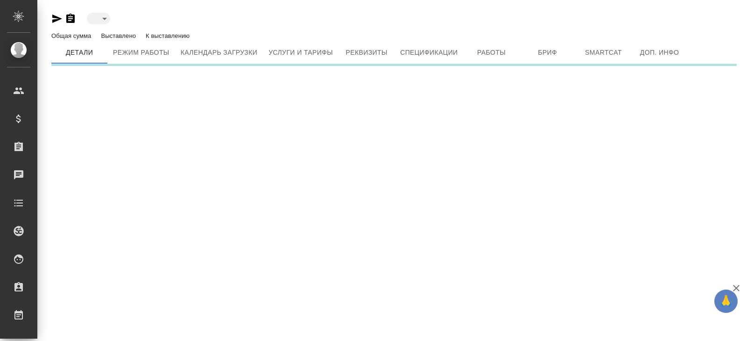
type input "active"
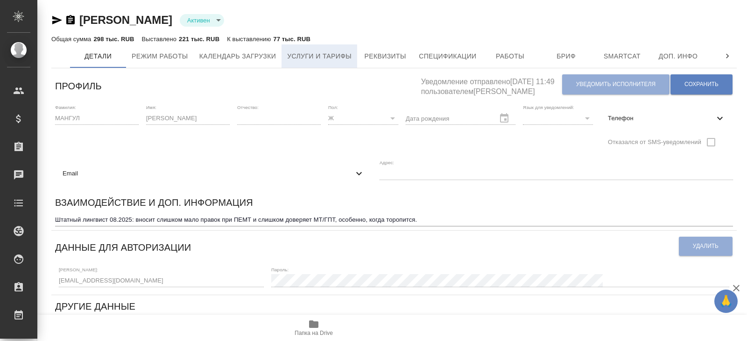
click at [330, 54] on span "Услуги и тарифы" at bounding box center [319, 56] width 64 height 12
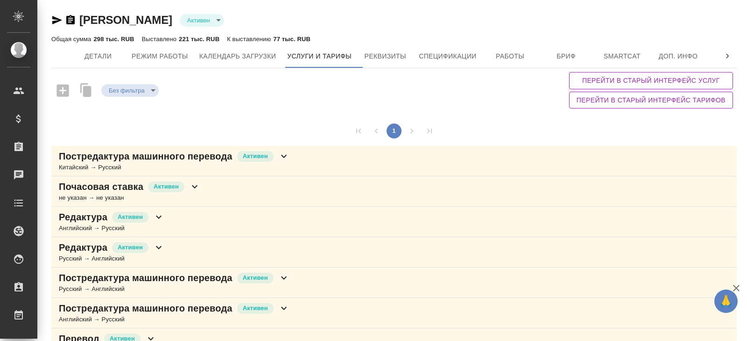
scroll to position [54, 0]
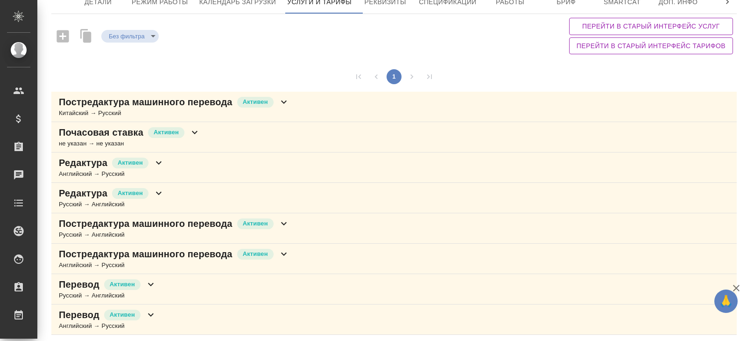
click at [197, 135] on icon at bounding box center [194, 132] width 11 height 11
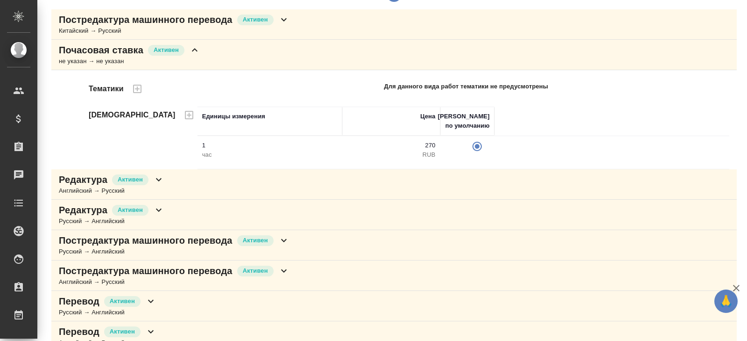
scroll to position [136, 0]
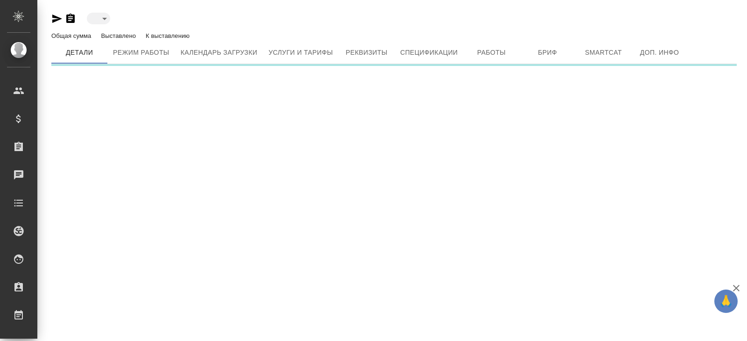
type input "active"
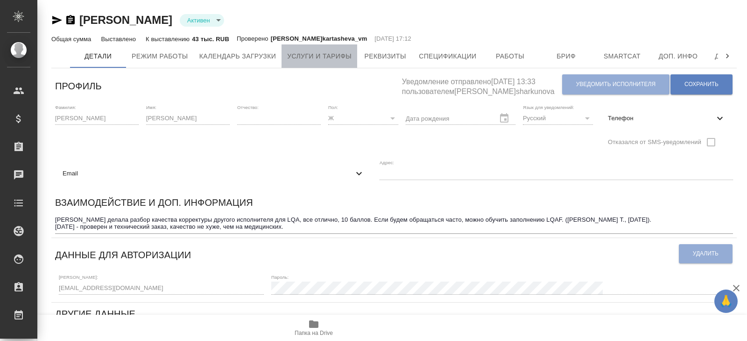
click at [330, 65] on button "Услуги и тарифы" at bounding box center [320, 55] width 76 height 23
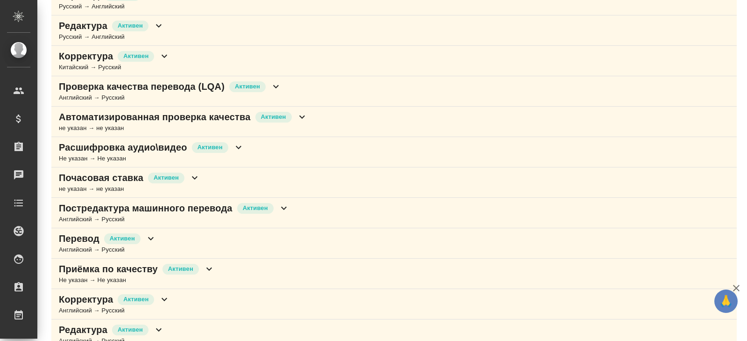
click at [197, 178] on icon at bounding box center [194, 177] width 11 height 11
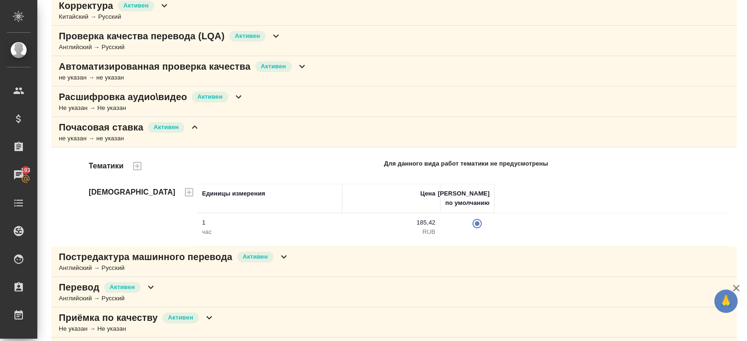
scroll to position [277, 0]
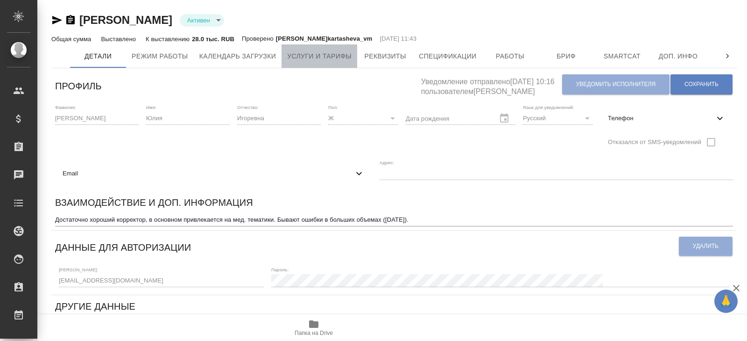
click at [352, 60] on span "Услуги и тарифы" at bounding box center [319, 56] width 64 height 12
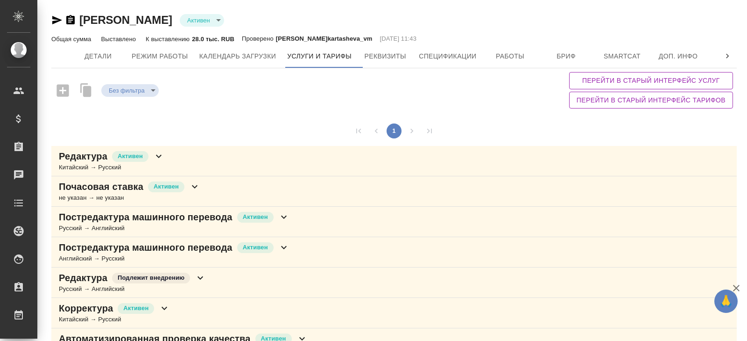
scroll to position [46, 0]
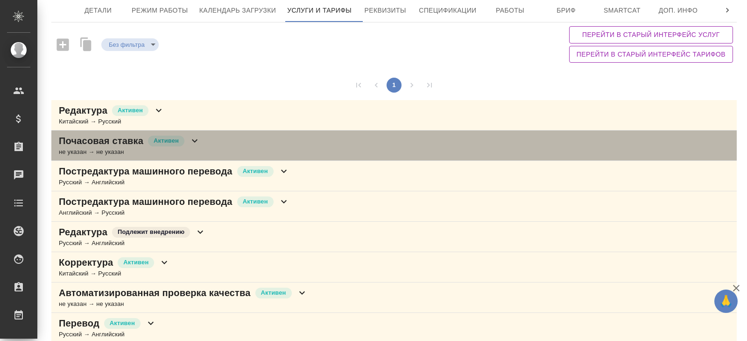
click at [171, 151] on div "не указан → не указан" at bounding box center [130, 151] width 142 height 9
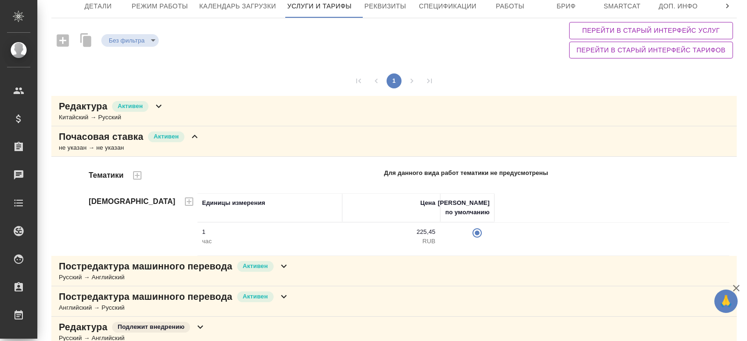
scroll to position [51, 0]
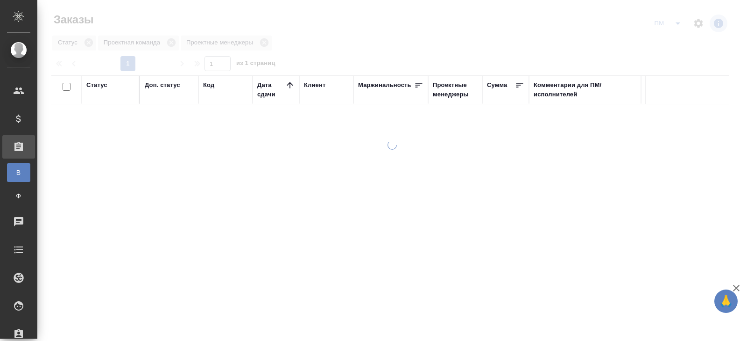
click at [679, 26] on icon "split button" at bounding box center [678, 23] width 11 height 11
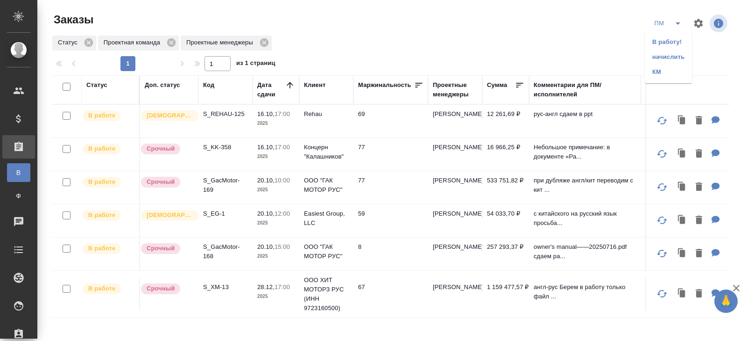
click at [677, 39] on li "В работу!" at bounding box center [668, 42] width 47 height 15
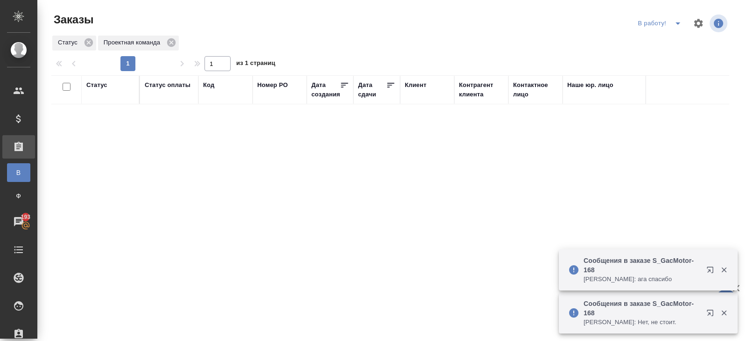
click at [673, 24] on icon "split button" at bounding box center [678, 23] width 11 height 11
click at [672, 42] on li "ПМ" at bounding box center [661, 42] width 52 height 15
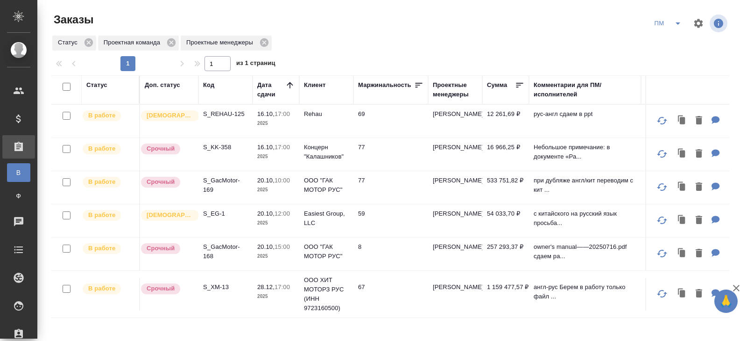
click at [676, 26] on icon "split button" at bounding box center [678, 23] width 11 height 11
click at [670, 43] on li "В работу!" at bounding box center [668, 42] width 47 height 15
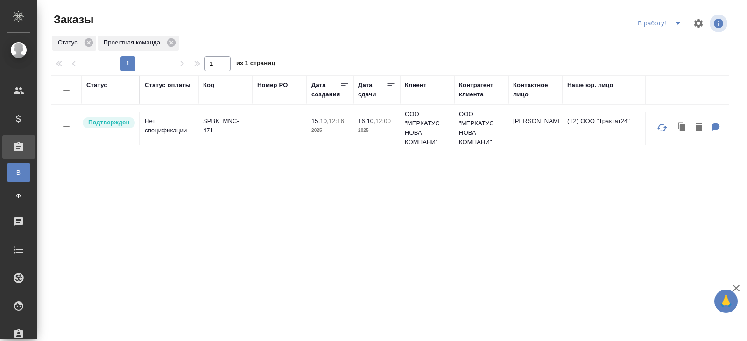
click at [214, 128] on p "SPBK_MNC-471" at bounding box center [225, 125] width 45 height 19
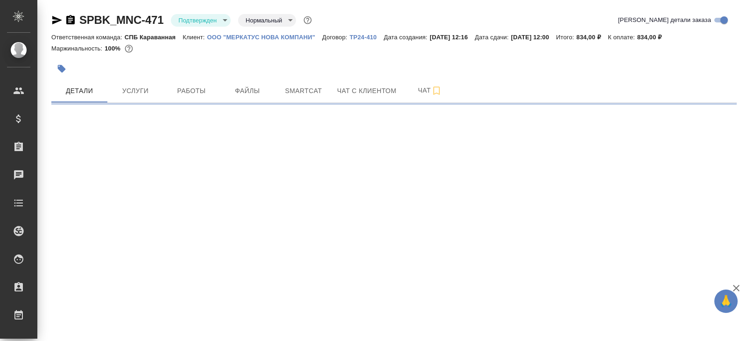
select select "RU"
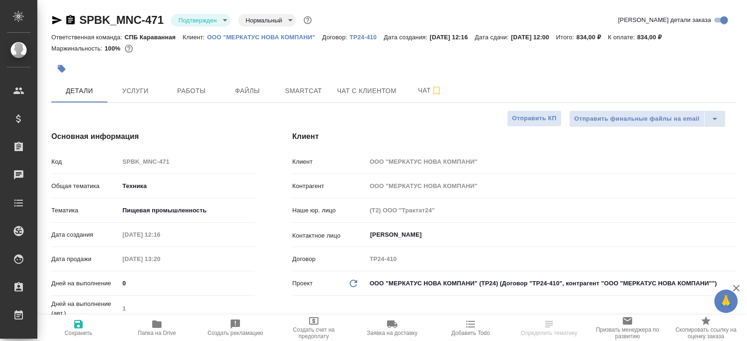
type textarea "x"
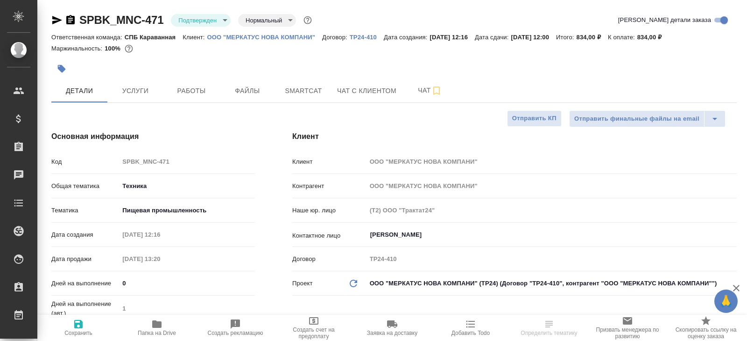
type textarea "x"
select select "RU"
click at [188, 28] on div "SPBK_MNC-471 Подтвержден confirmed Нормальный normal Кратко детали заказа" at bounding box center [394, 22] width 686 height 19
click at [189, 16] on body "🙏 .cls-1 fill:#fff; AWATERA Belyakova Yulia Клиенты Спецификации Заказы 193 Чат…" at bounding box center [373, 170] width 747 height 341
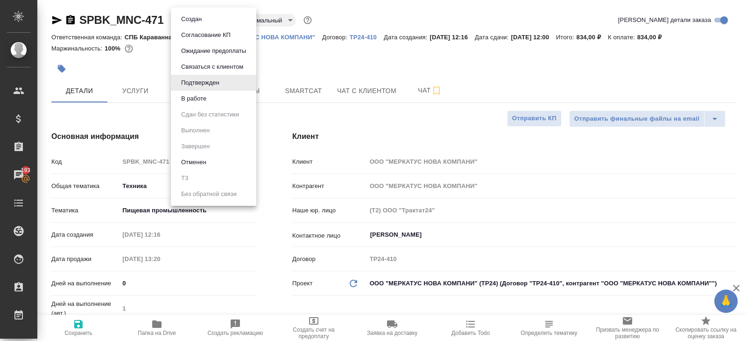
click at [189, 98] on button "В работе" at bounding box center [193, 98] width 31 height 10
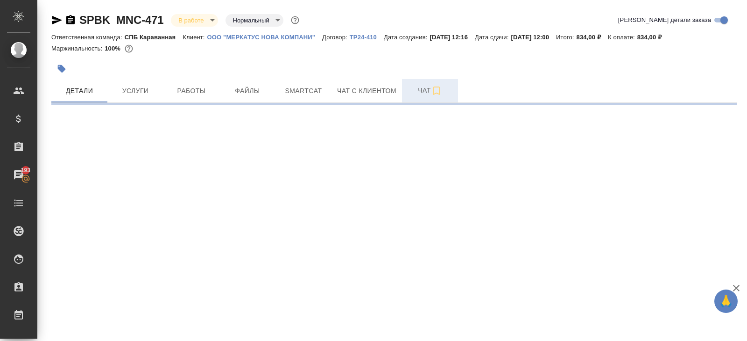
select select "RU"
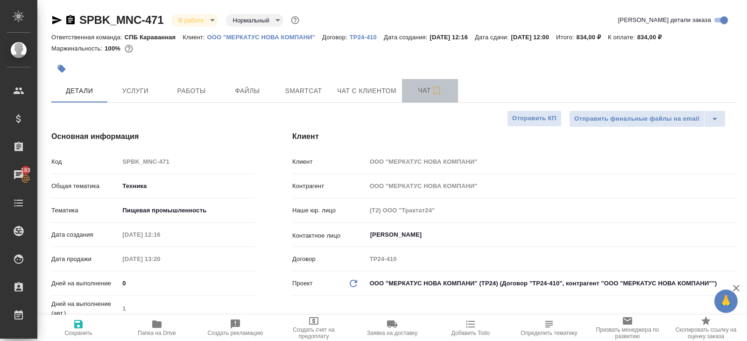
type textarea "x"
click at [412, 91] on span "Чат" at bounding box center [430, 91] width 45 height 12
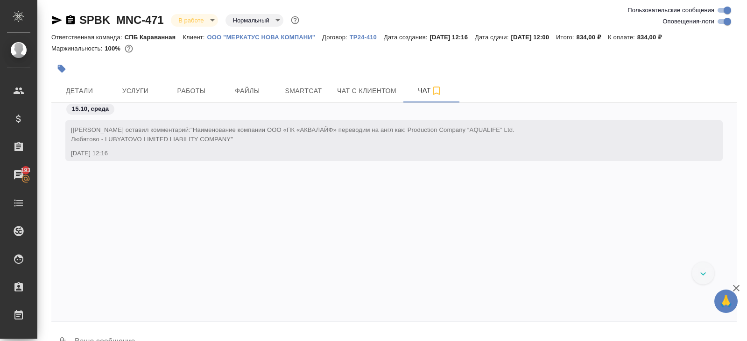
scroll to position [804, 0]
click at [732, 21] on input "Оповещения-логи" at bounding box center [728, 21] width 34 height 11
checkbox input "false"
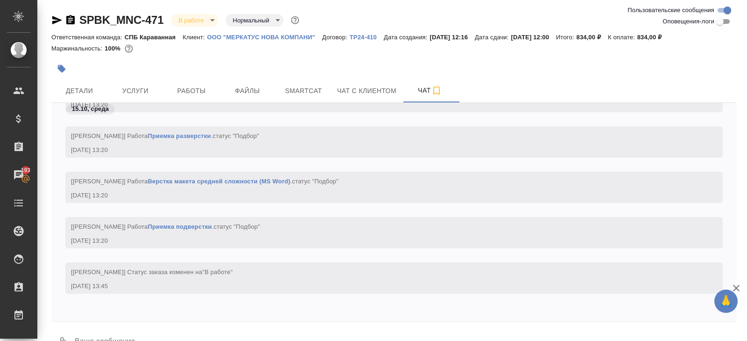
scroll to position [0, 0]
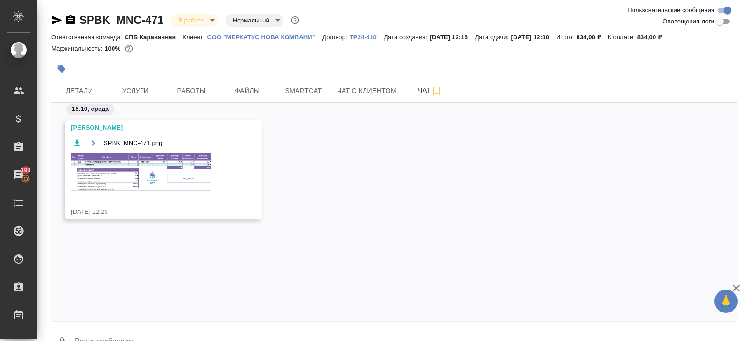
click at [167, 169] on img at bounding box center [141, 171] width 140 height 37
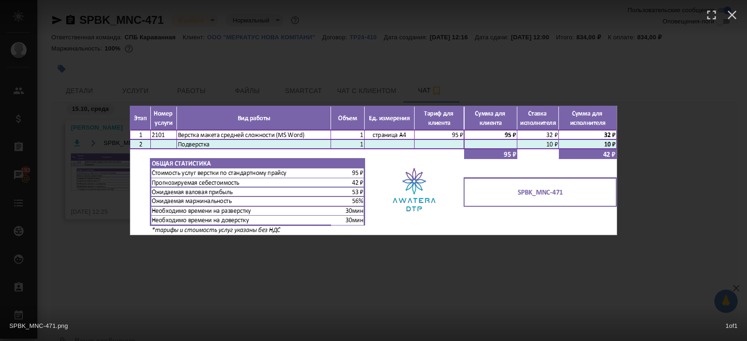
click at [202, 267] on div "SPBK_MNC-471.png 1 of 1" at bounding box center [373, 170] width 747 height 341
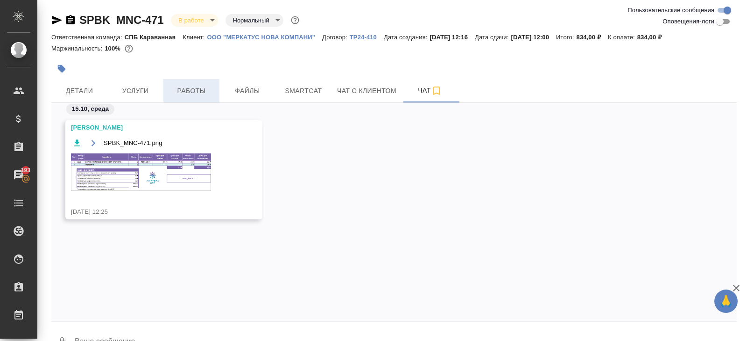
click at [190, 90] on span "Работы" at bounding box center [191, 91] width 45 height 12
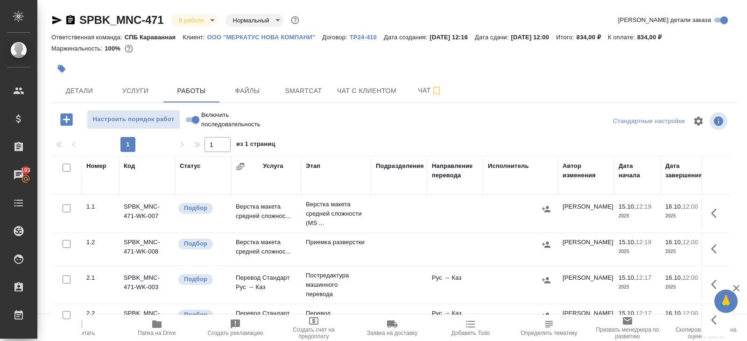
click at [712, 213] on icon "button" at bounding box center [715, 212] width 6 height 9
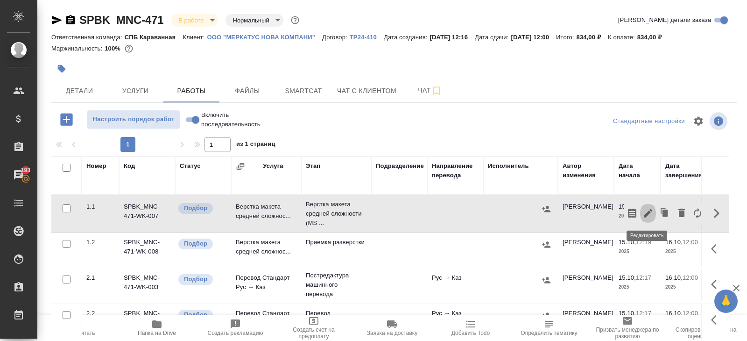
click at [648, 211] on icon "button" at bounding box center [648, 213] width 8 height 8
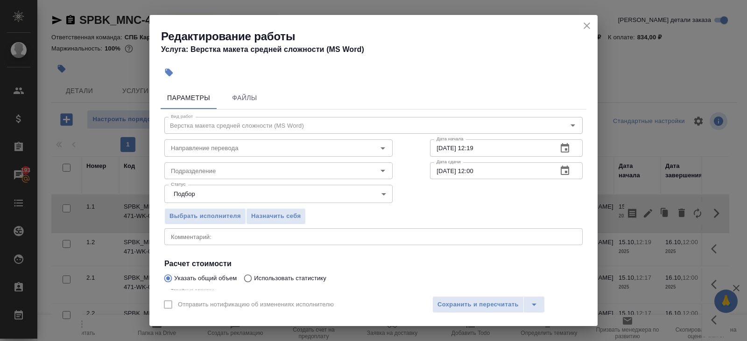
click at [266, 180] on div "Статус Подбор recruiting Статус" at bounding box center [279, 192] width 266 height 61
click at [256, 174] on input "Подразделение" at bounding box center [263, 170] width 192 height 11
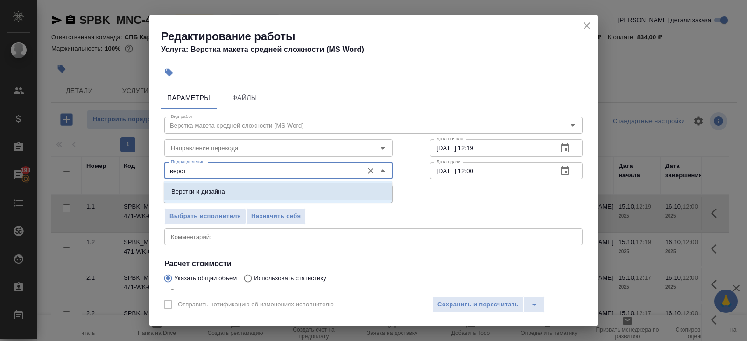
click at [248, 188] on li "Верстки и дизайна" at bounding box center [278, 191] width 228 height 17
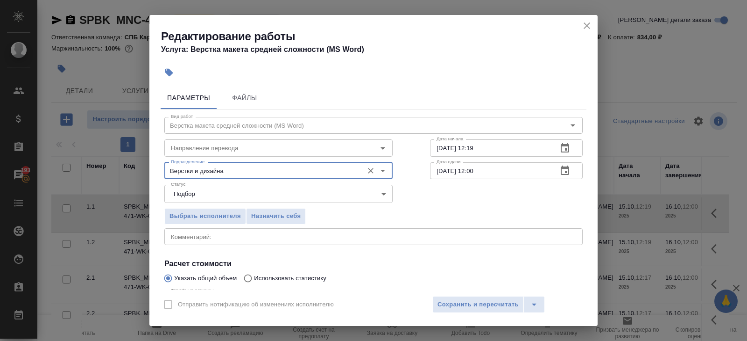
scroll to position [99, 0]
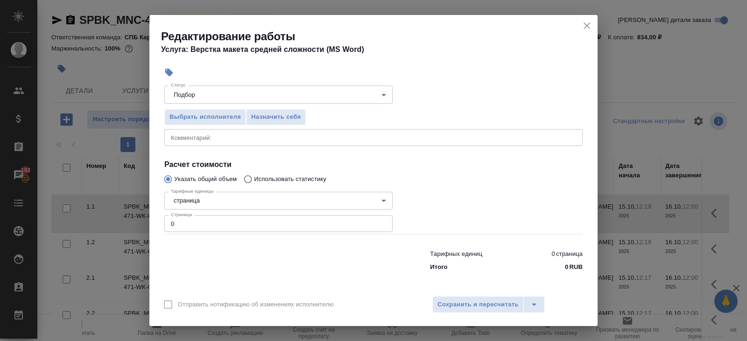
type input "Верстки и дизайна"
click at [217, 226] on input "0" at bounding box center [278, 223] width 228 height 17
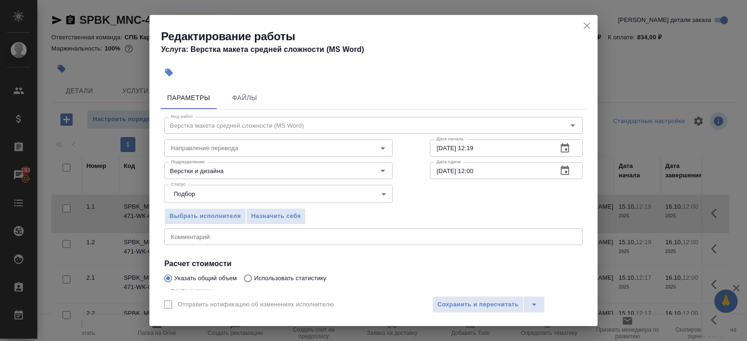
type input "1"
click at [566, 147] on icon "button" at bounding box center [565, 147] width 11 height 11
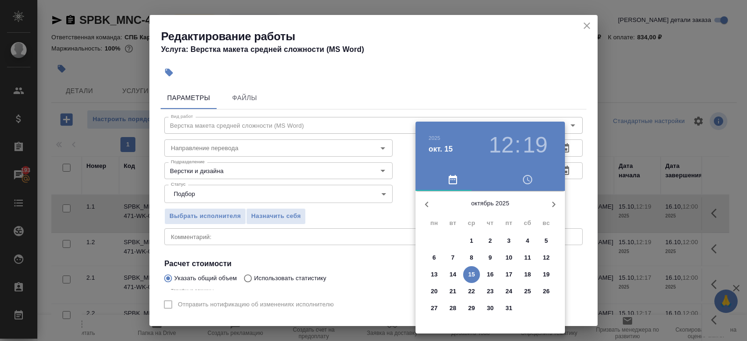
click at [470, 273] on p "15" at bounding box center [472, 274] width 7 height 9
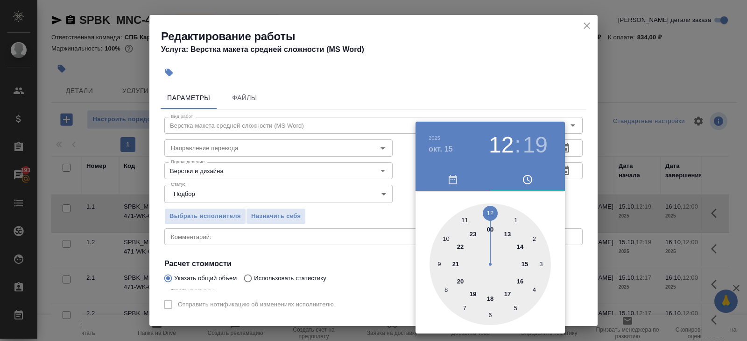
click at [509, 235] on div at bounding box center [490, 263] width 121 height 121
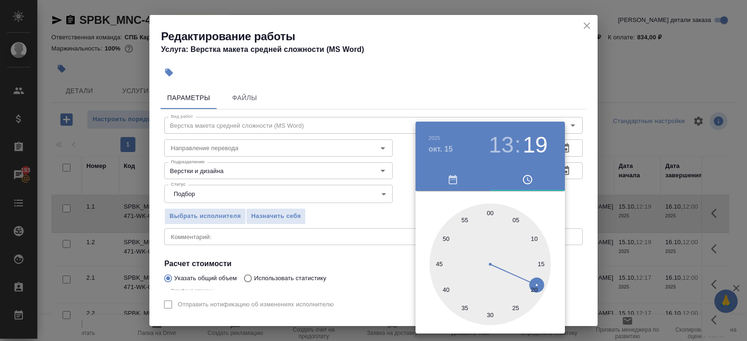
click at [440, 263] on div at bounding box center [490, 263] width 121 height 121
type input "15.10.2025 13:45"
click at [510, 58] on div at bounding box center [373, 170] width 747 height 341
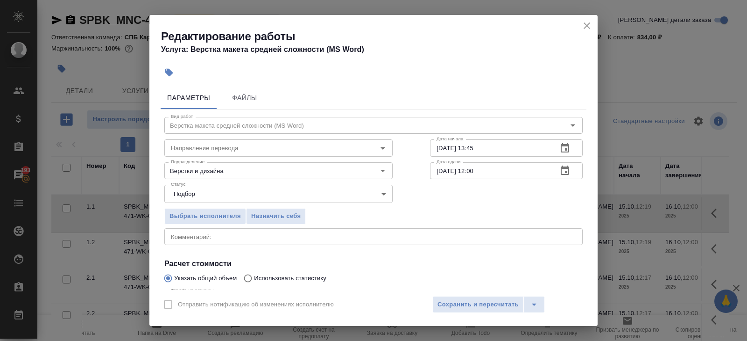
click at [562, 170] on icon "button" at bounding box center [565, 170] width 11 height 11
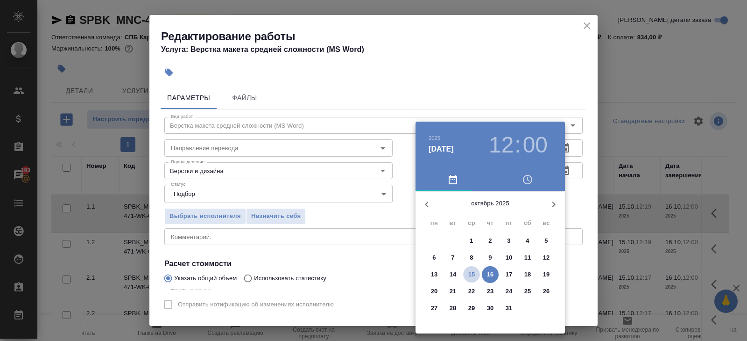
click at [474, 270] on p "15" at bounding box center [472, 274] width 7 height 9
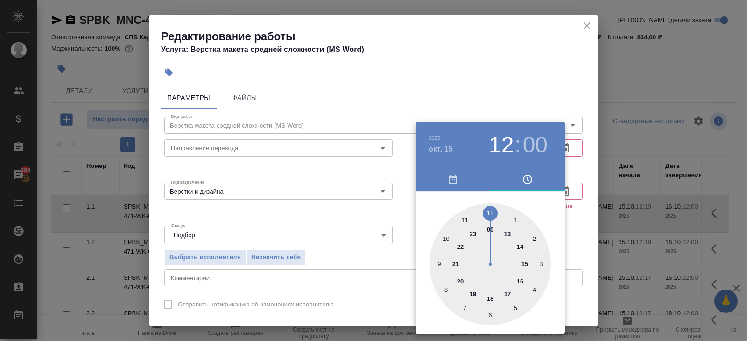
click at [520, 245] on div at bounding box center [490, 263] width 121 height 121
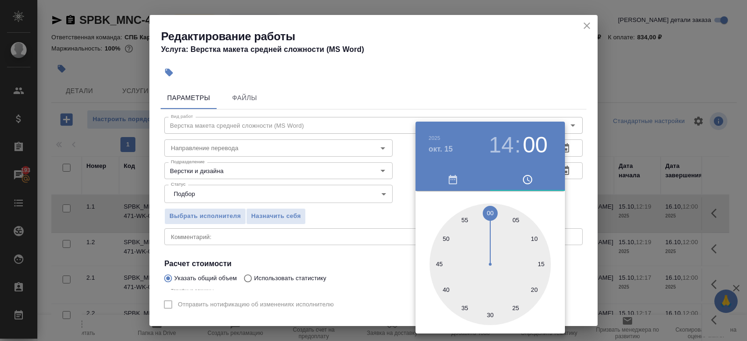
type input "15.10.2025 14:15"
click at [543, 262] on div at bounding box center [490, 263] width 121 height 121
click at [337, 256] on div at bounding box center [373, 170] width 747 height 341
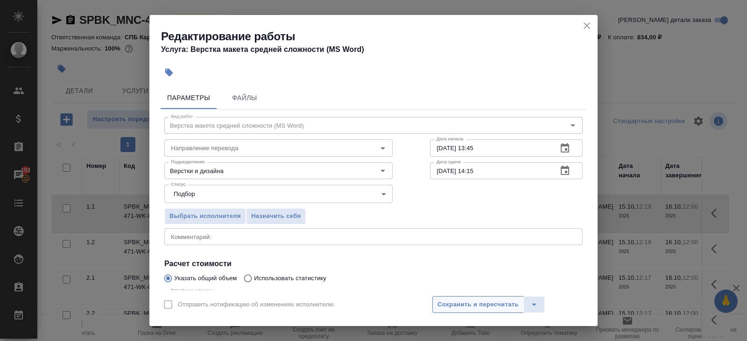
click at [444, 300] on span "Сохранить и пересчитать" at bounding box center [478, 304] width 81 height 11
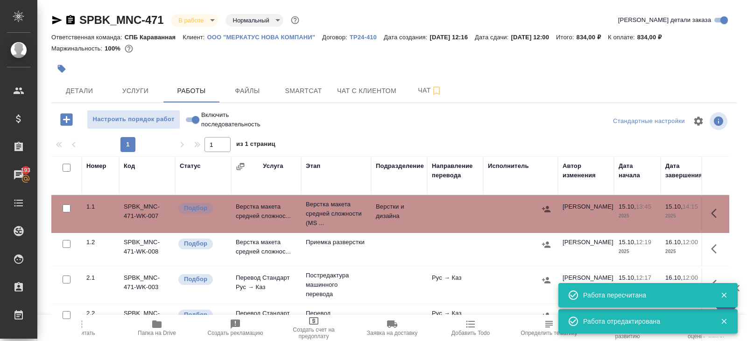
click at [68, 166] on input "checkbox" at bounding box center [67, 168] width 8 height 8
checkbox input "true"
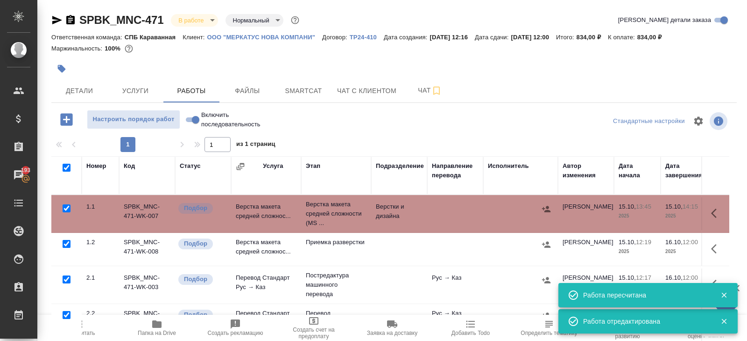
checkbox input "true"
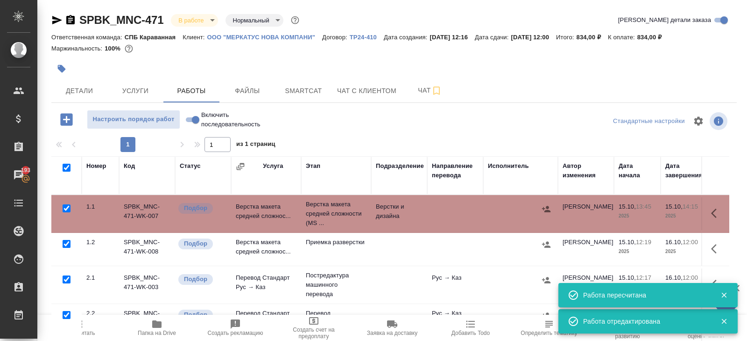
checkbox input "true"
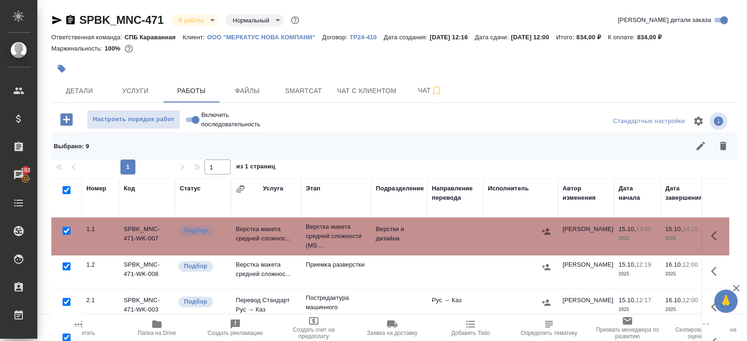
drag, startPoint x: 68, startPoint y: 299, endPoint x: 68, endPoint y: 285, distance: 13.1
click at [68, 299] on input "checkbox" at bounding box center [67, 302] width 8 height 8
checkbox input "false"
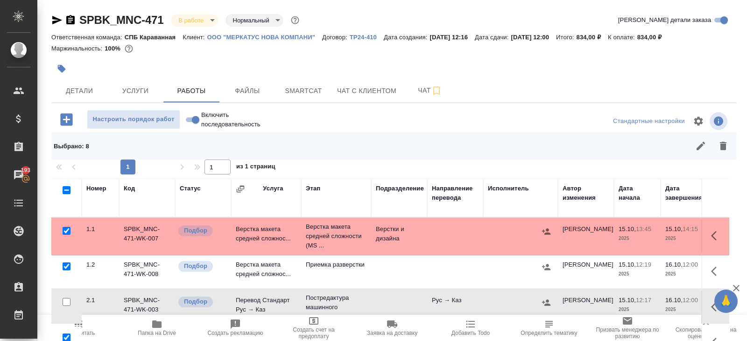
click at [67, 227] on input "checkbox" at bounding box center [67, 231] width 8 height 8
checkbox input "false"
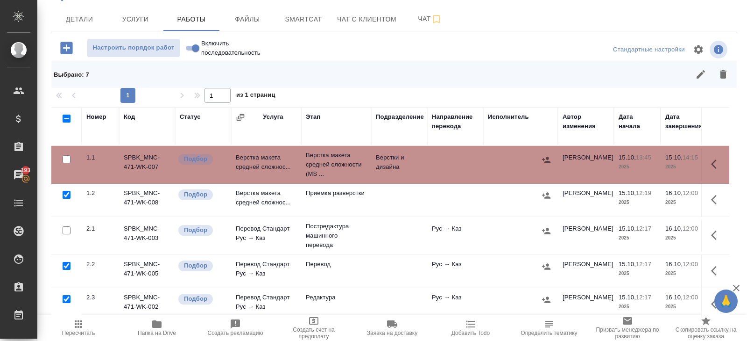
scroll to position [134, 0]
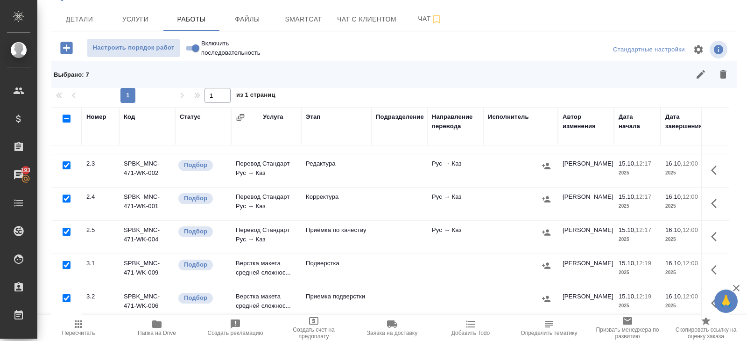
click at [67, 261] on input "checkbox" at bounding box center [67, 265] width 8 height 8
checkbox input "false"
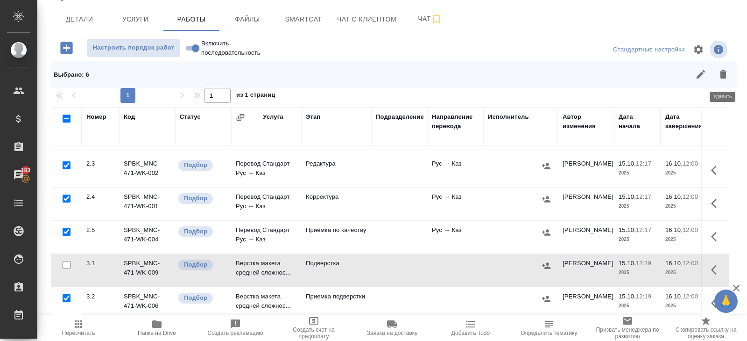
click at [728, 81] on button "button" at bounding box center [723, 74] width 22 height 22
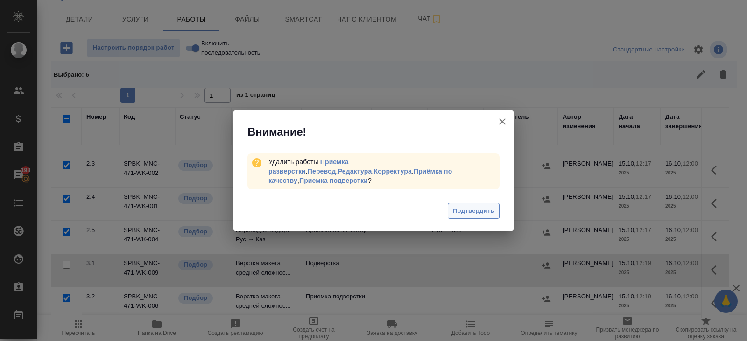
click at [451, 203] on button "Подтвердить" at bounding box center [474, 211] width 52 height 16
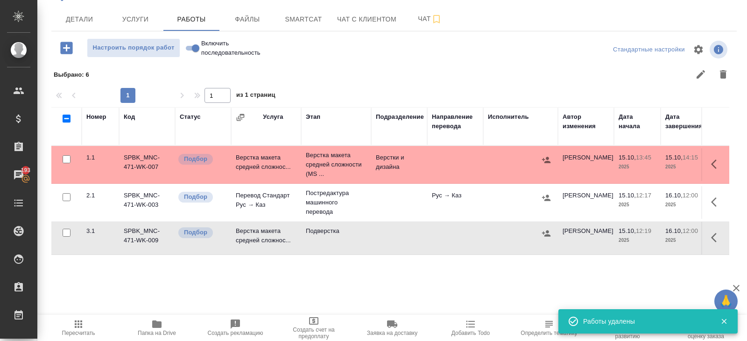
scroll to position [0, 0]
click at [77, 28] on button "Детали" at bounding box center [79, 18] width 56 height 23
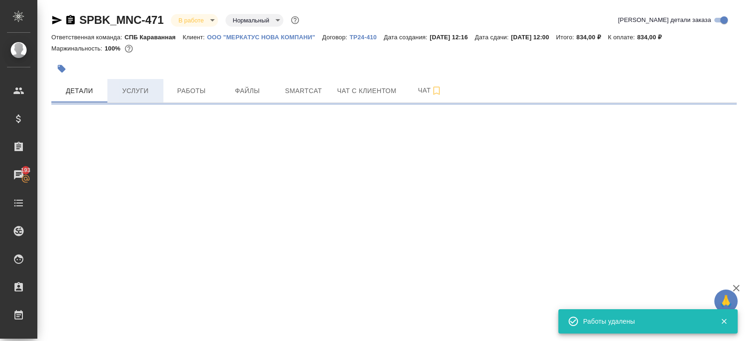
select select "RU"
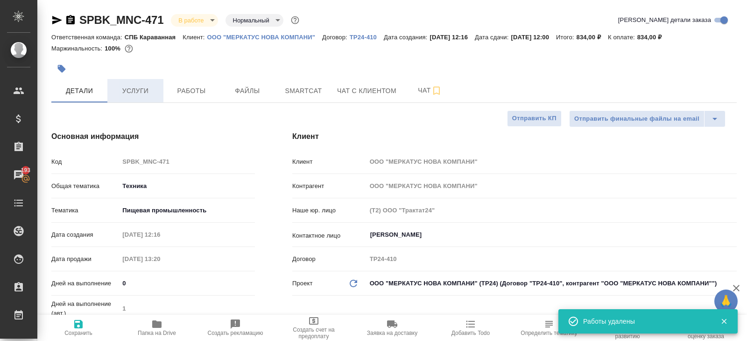
type textarea "x"
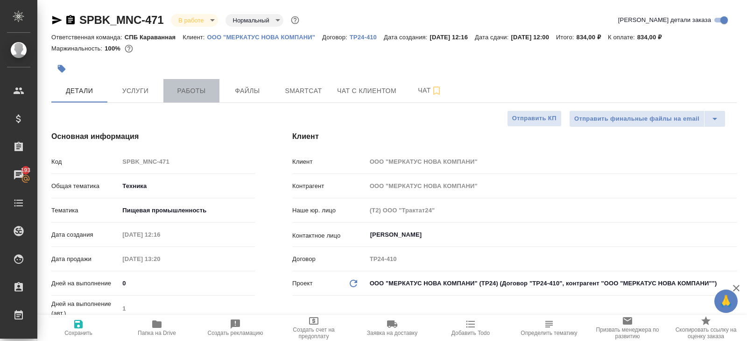
click at [184, 93] on span "Работы" at bounding box center [191, 91] width 45 height 12
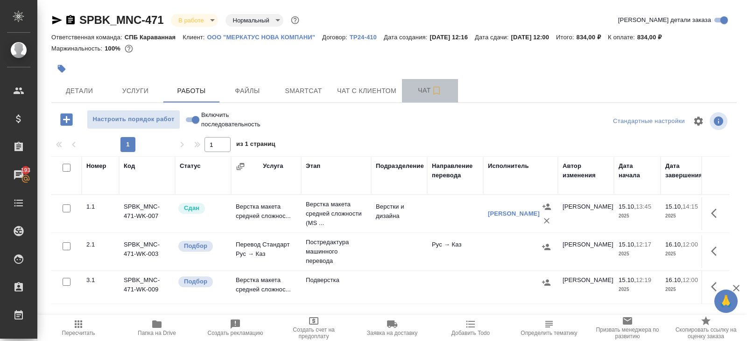
click at [432, 87] on span "Чат" at bounding box center [430, 91] width 45 height 12
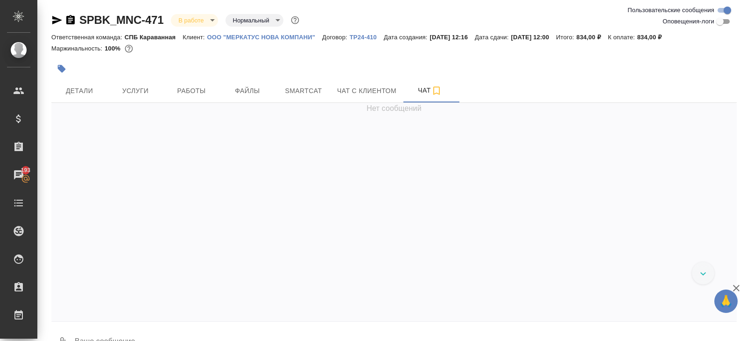
scroll to position [1, 0]
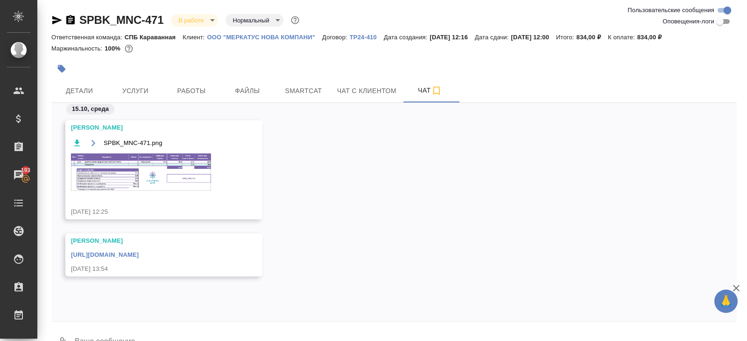
click at [139, 258] on link "https://drive.awatera.com/apps/files/files/10718050?dir=/Shares/%D0%9E%D0%9E%D0…" at bounding box center [105, 254] width 68 height 7
click at [312, 92] on span "Smartcat" at bounding box center [303, 91] width 45 height 12
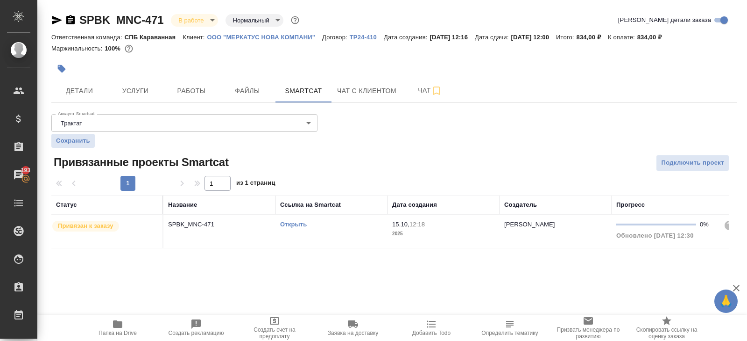
click at [292, 223] on link "Открыть" at bounding box center [293, 224] width 27 height 7
click at [205, 82] on button "Работы" at bounding box center [192, 90] width 56 height 23
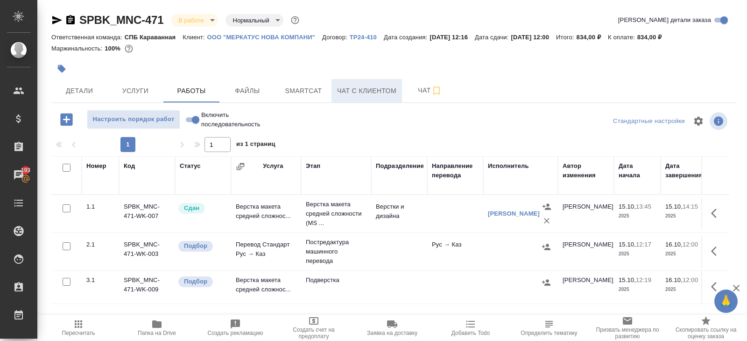
scroll to position [50, 0]
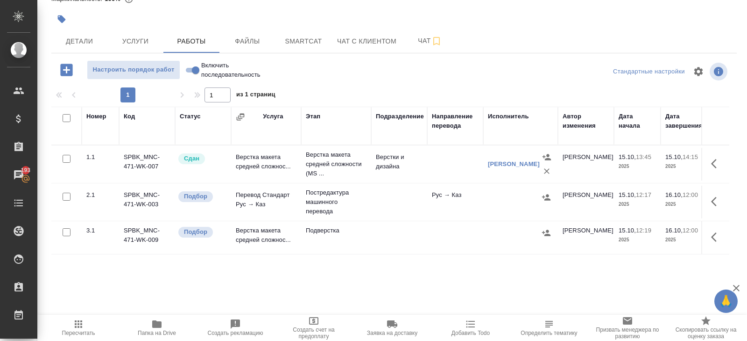
click at [719, 199] on icon "button" at bounding box center [717, 201] width 11 height 11
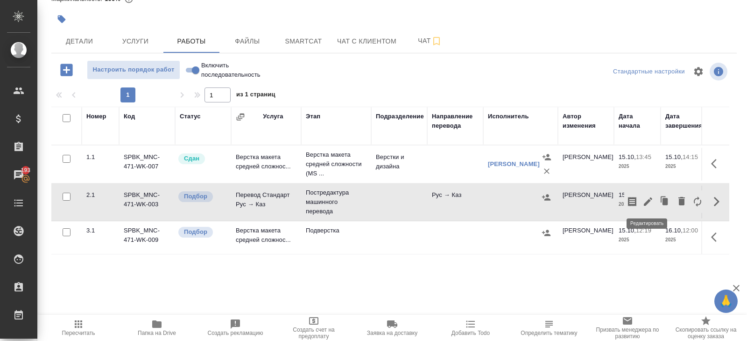
click at [647, 201] on icon "button" at bounding box center [648, 201] width 8 height 8
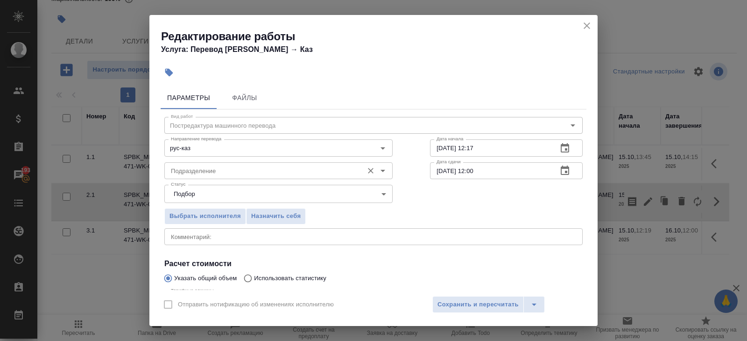
click at [222, 172] on input "Подразделение" at bounding box center [263, 170] width 192 height 11
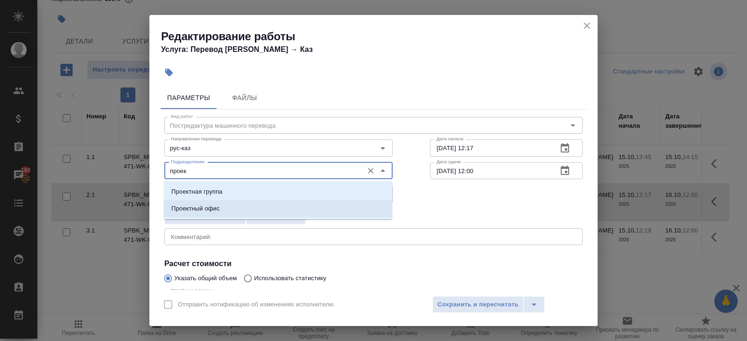
click at [213, 206] on p "Проектный офис" at bounding box center [195, 208] width 49 height 9
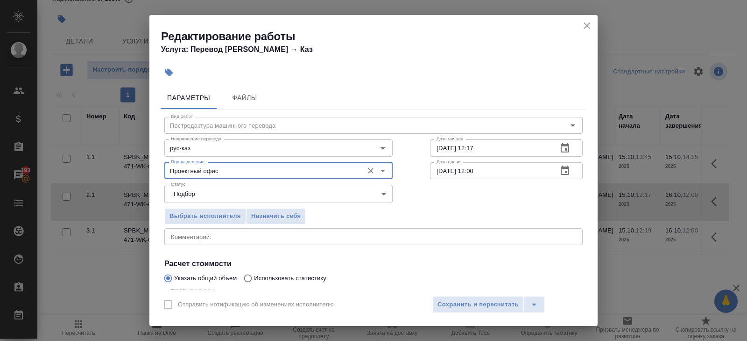
scroll to position [99, 0]
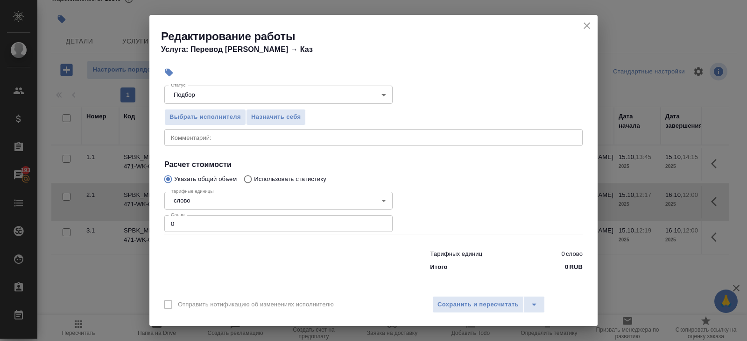
type input "Проектный офис"
click at [204, 223] on input "0" at bounding box center [278, 223] width 228 height 17
type input "29"
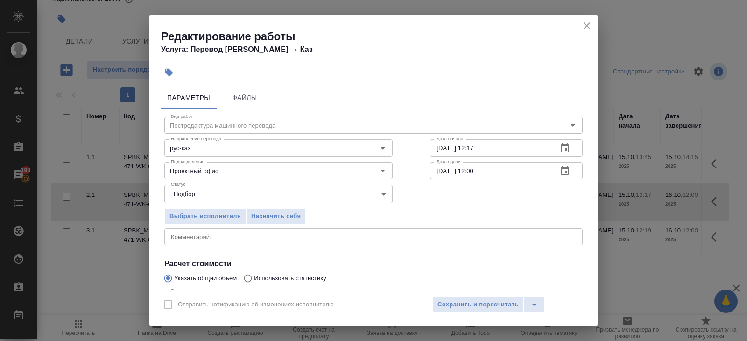
type input "29.8"
click at [561, 149] on icon "button" at bounding box center [565, 147] width 8 height 9
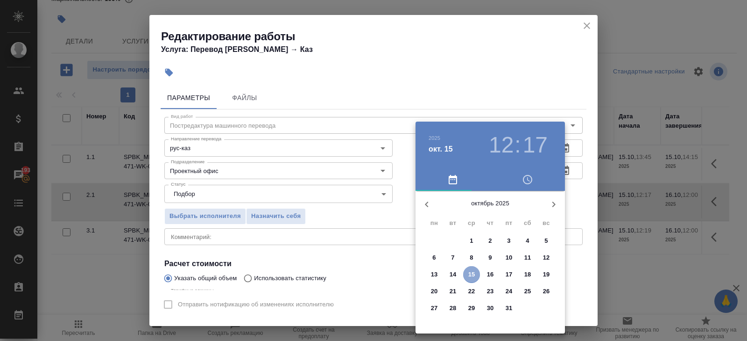
click at [471, 274] on p "15" at bounding box center [472, 274] width 7 height 9
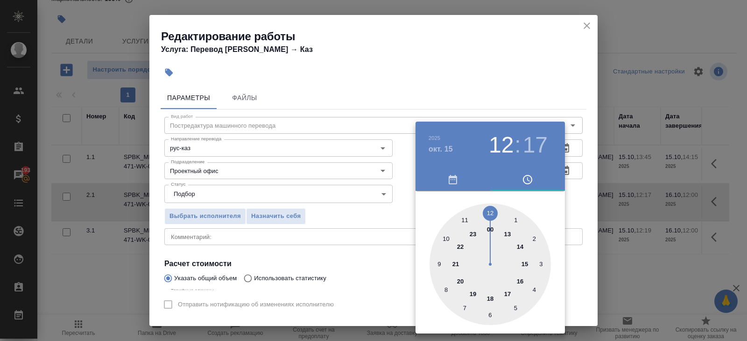
type input "15.10.2025 14:17"
click at [522, 247] on div at bounding box center [490, 263] width 121 height 121
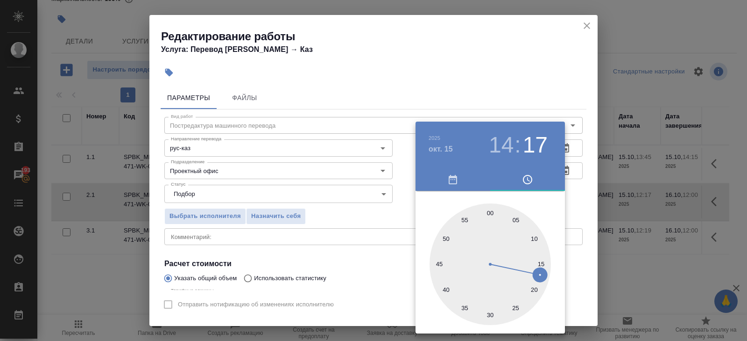
click at [572, 209] on div at bounding box center [373, 170] width 747 height 341
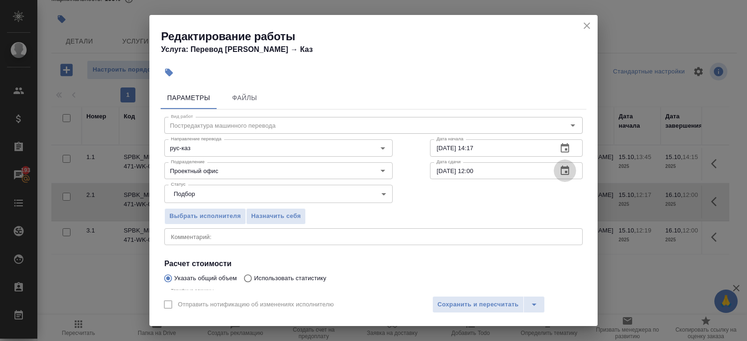
click at [562, 178] on button "button" at bounding box center [565, 170] width 22 height 22
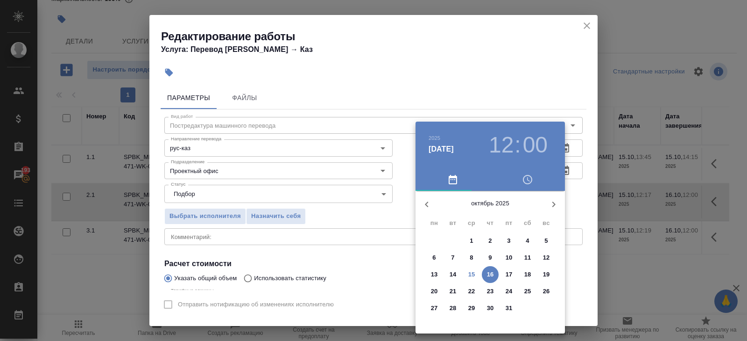
click at [494, 273] on span "16" at bounding box center [490, 274] width 17 height 9
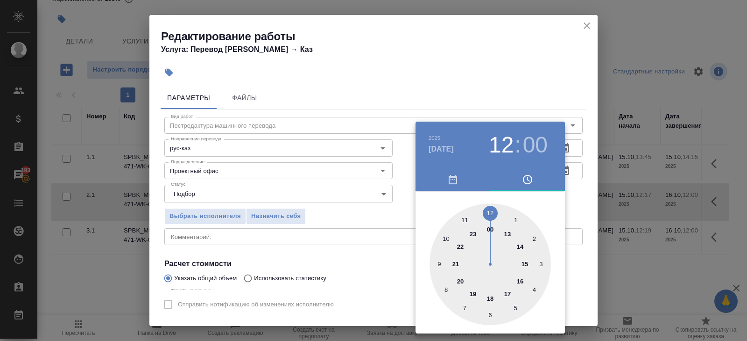
type input "16.10.2025 10:00"
click at [447, 238] on div at bounding box center [490, 263] width 121 height 121
drag, startPoint x: 403, startPoint y: 241, endPoint x: 411, endPoint y: 248, distance: 10.6
click at [402, 241] on div at bounding box center [373, 170] width 747 height 341
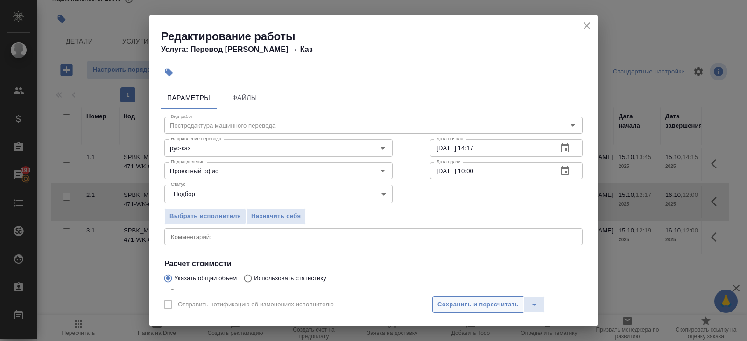
click at [459, 311] on button "Сохранить и пересчитать" at bounding box center [479, 304] width 92 height 17
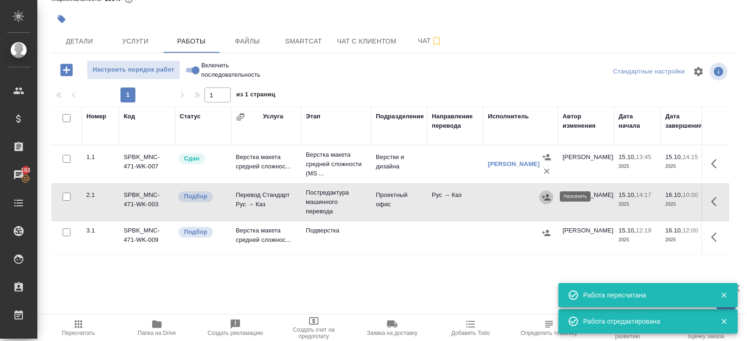
click at [548, 195] on icon "button" at bounding box center [546, 197] width 8 height 6
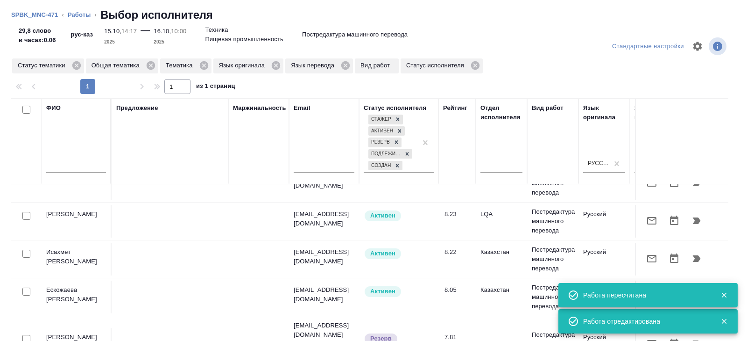
scroll to position [40, 0]
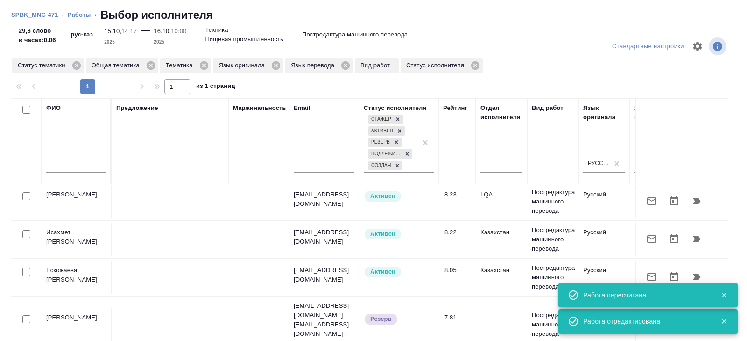
click at [647, 237] on icon "button" at bounding box center [652, 238] width 11 height 11
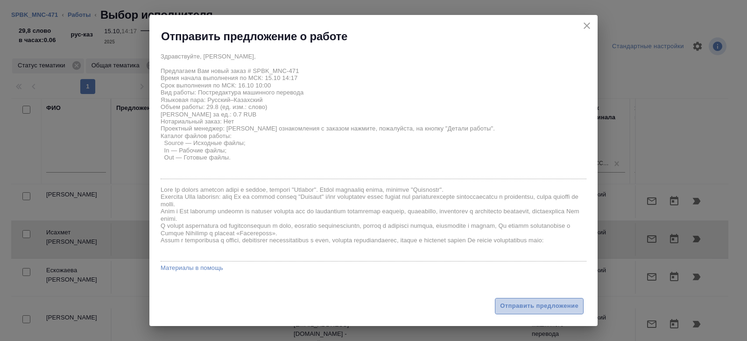
click at [539, 308] on span "Отправить предложение" at bounding box center [539, 305] width 78 height 11
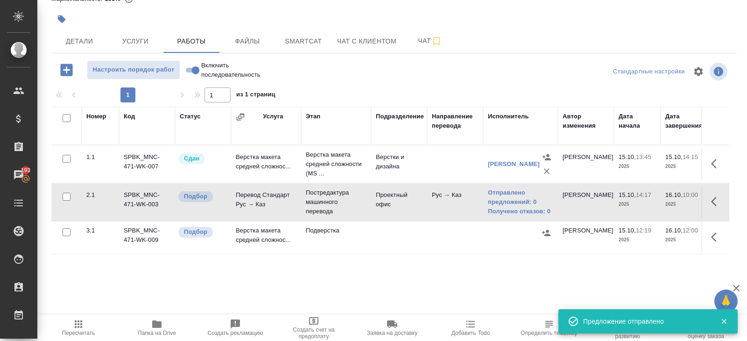
click at [716, 234] on icon "button" at bounding box center [717, 236] width 11 height 11
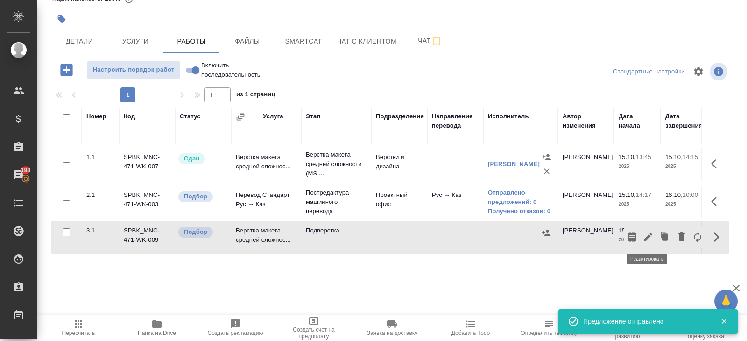
click at [650, 235] on icon "button" at bounding box center [648, 236] width 11 height 11
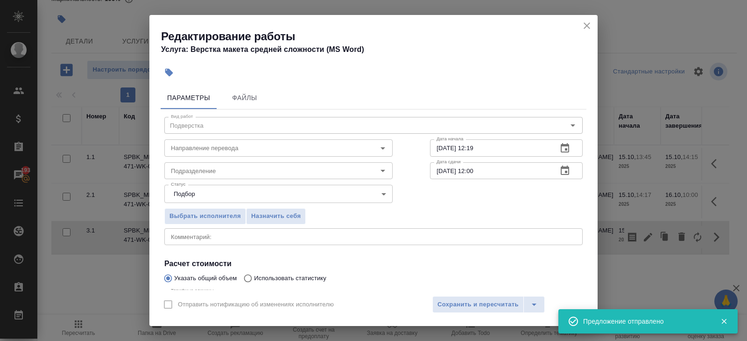
click at [567, 152] on icon "button" at bounding box center [565, 147] width 11 height 11
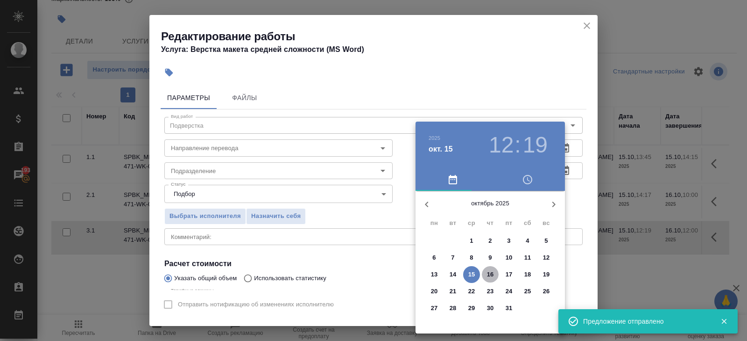
click at [492, 274] on p "16" at bounding box center [490, 274] width 7 height 9
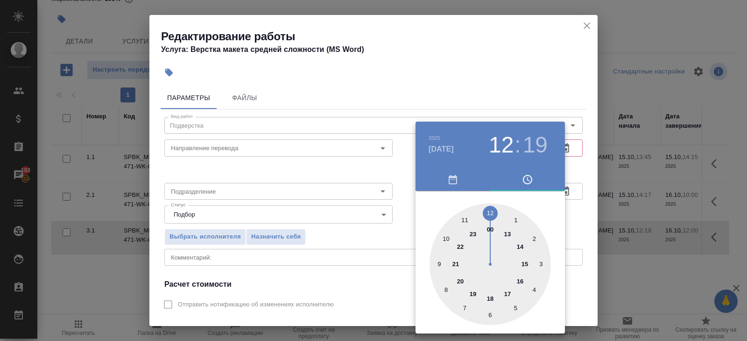
click at [467, 220] on div at bounding box center [490, 263] width 121 height 121
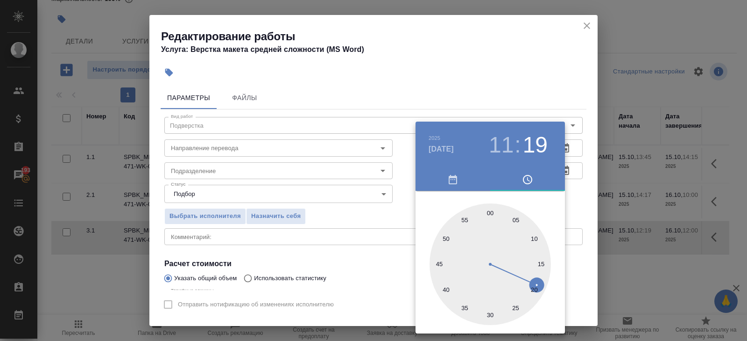
type input "16.10.2025 11:00"
click at [488, 215] on div at bounding box center [490, 263] width 121 height 121
click at [592, 162] on div at bounding box center [373, 170] width 747 height 341
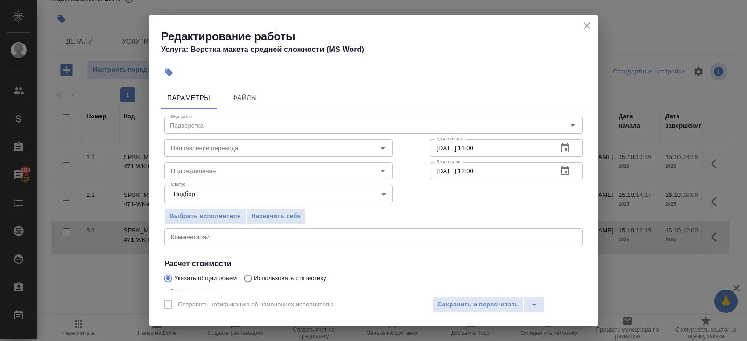
click at [564, 167] on icon "button" at bounding box center [565, 169] width 8 height 9
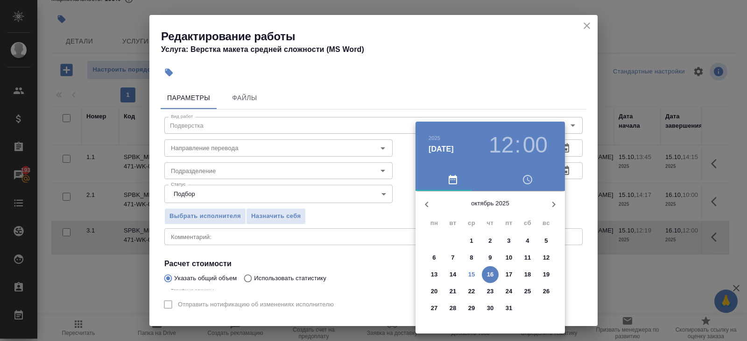
click at [489, 273] on p "16" at bounding box center [490, 274] width 7 height 9
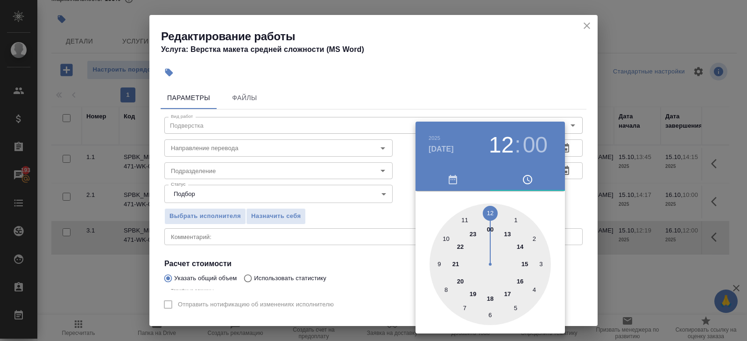
click at [467, 217] on div at bounding box center [490, 263] width 121 height 121
click at [489, 317] on div at bounding box center [490, 263] width 121 height 121
type input "16.10.2025 11:30"
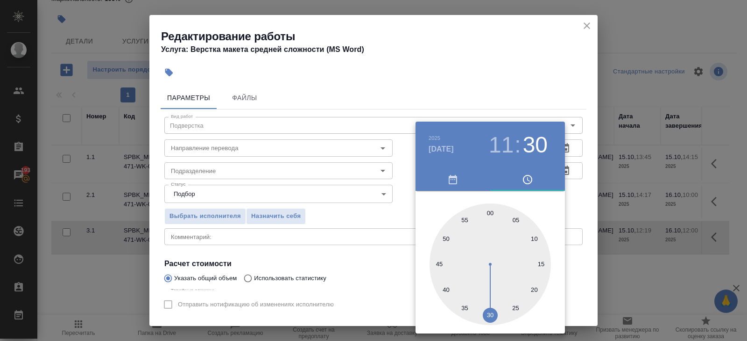
click at [259, 209] on div at bounding box center [373, 170] width 747 height 341
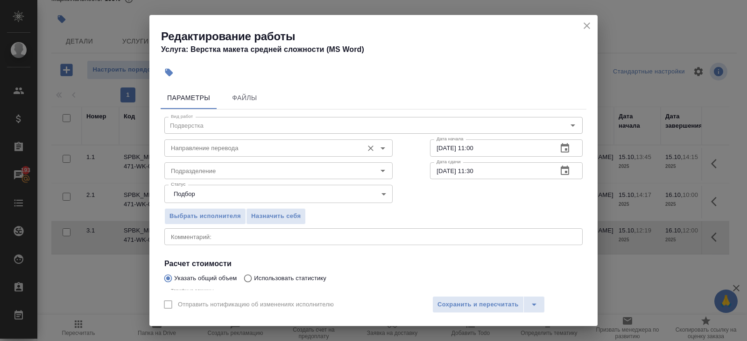
click at [216, 150] on input "Направление перевода" at bounding box center [263, 147] width 192 height 11
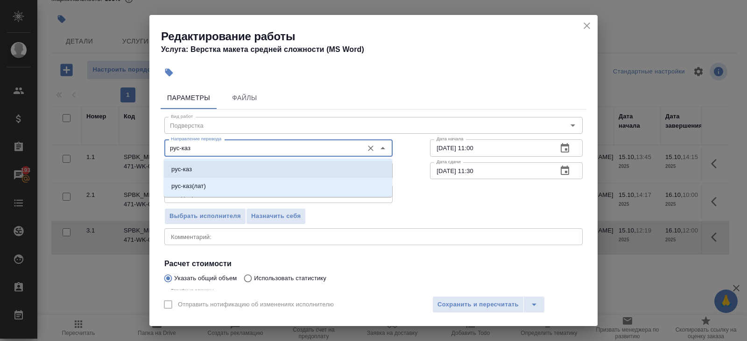
click at [195, 170] on li "рус-каз" at bounding box center [278, 169] width 228 height 17
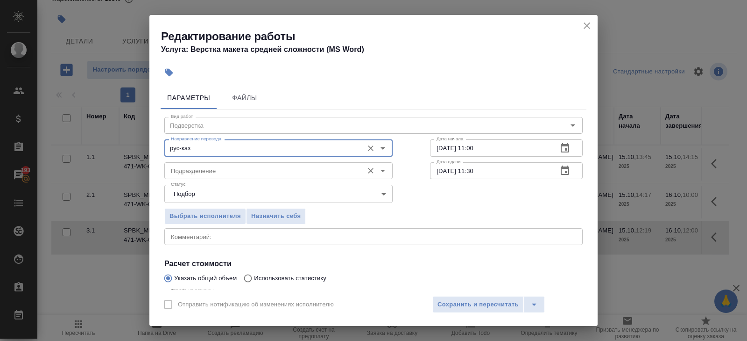
type input "рус-каз"
click at [195, 171] on input "Подразделение" at bounding box center [263, 170] width 192 height 11
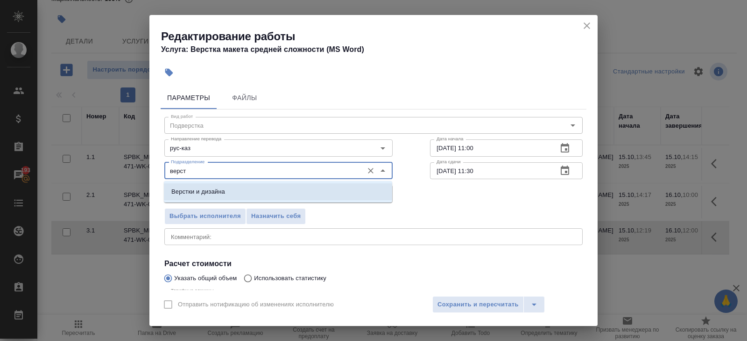
click at [193, 188] on p "Верстки и дизайна" at bounding box center [198, 191] width 54 height 9
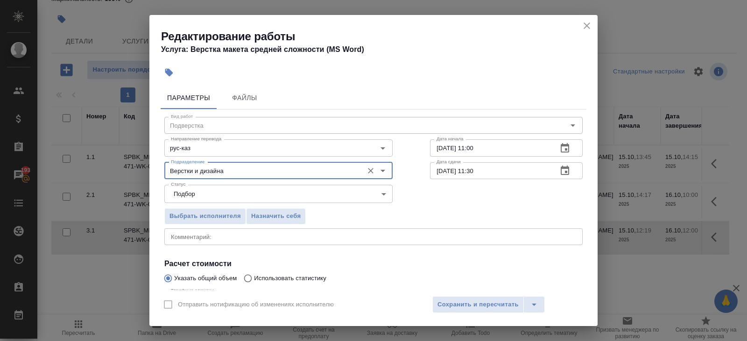
scroll to position [99, 0]
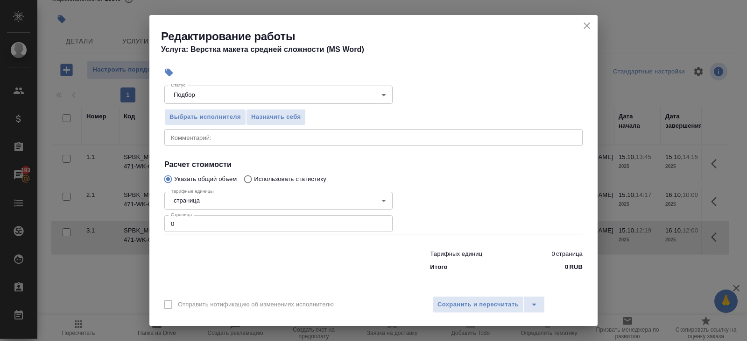
type input "Верстки и дизайна"
click at [195, 217] on input "0" at bounding box center [278, 223] width 228 height 17
click at [195, 220] on input "0" at bounding box center [278, 223] width 228 height 17
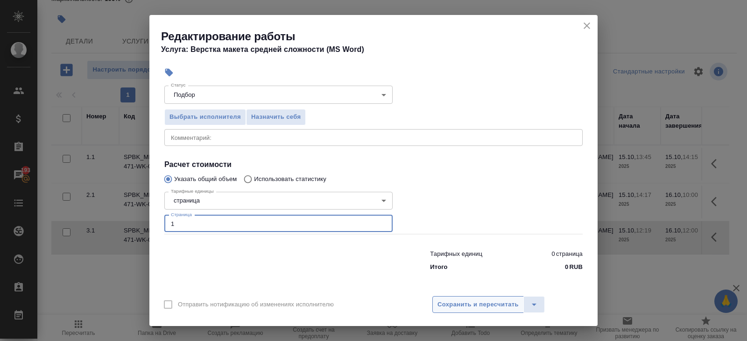
type input "1"
click at [448, 308] on span "Сохранить и пересчитать" at bounding box center [478, 304] width 81 height 11
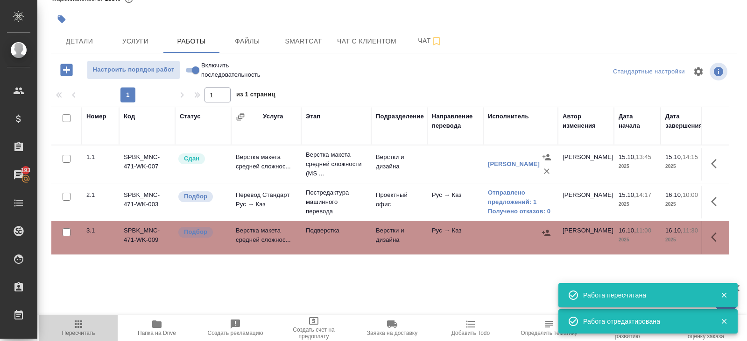
click at [71, 326] on span "Пересчитать" at bounding box center [78, 327] width 67 height 18
click at [69, 334] on span "Пересчитать" at bounding box center [78, 332] width 33 height 7
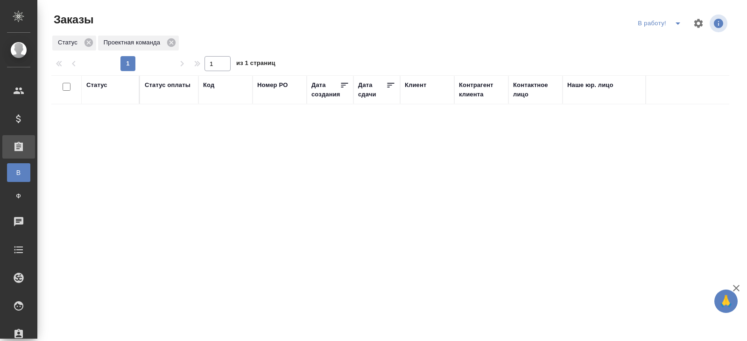
click at [676, 25] on icon "split button" at bounding box center [678, 23] width 11 height 11
click at [669, 46] on li "ПМ" at bounding box center [661, 42] width 52 height 15
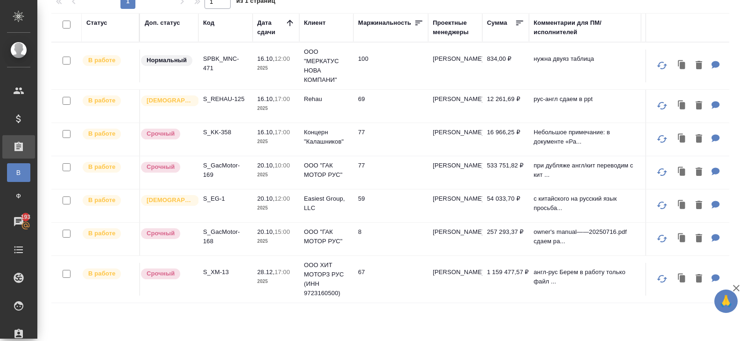
scroll to position [76, 0]
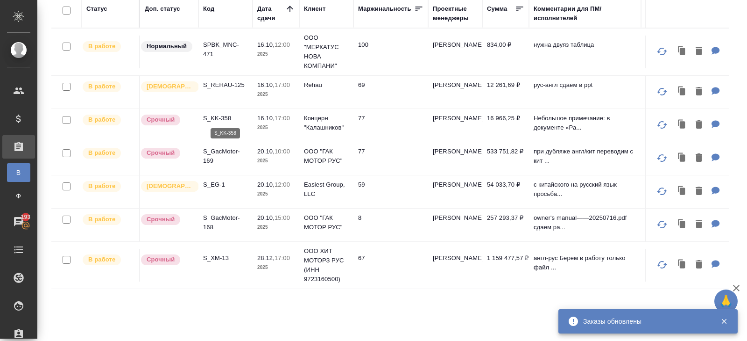
click at [224, 115] on p "S_KK-358" at bounding box center [225, 118] width 45 height 9
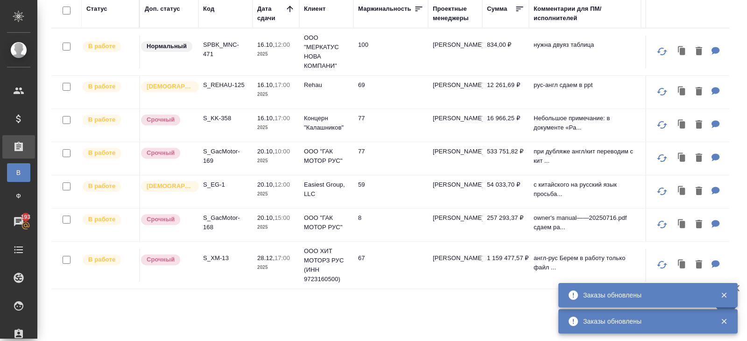
scroll to position [0, 0]
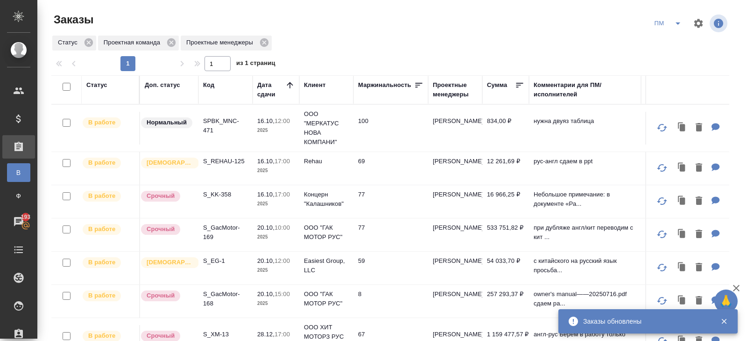
click at [677, 25] on icon "split button" at bounding box center [678, 23] width 11 height 11
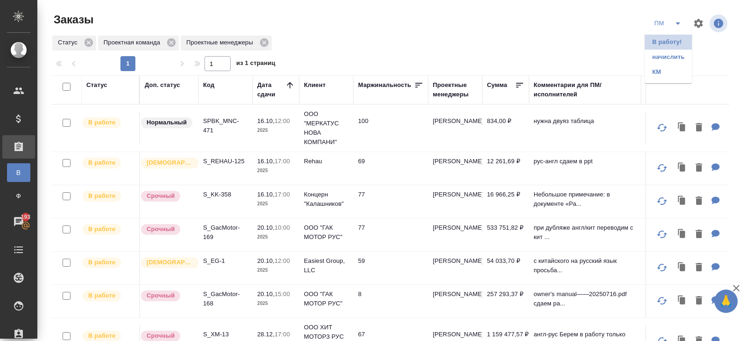
click at [674, 36] on li "В работу!" at bounding box center [668, 42] width 47 height 15
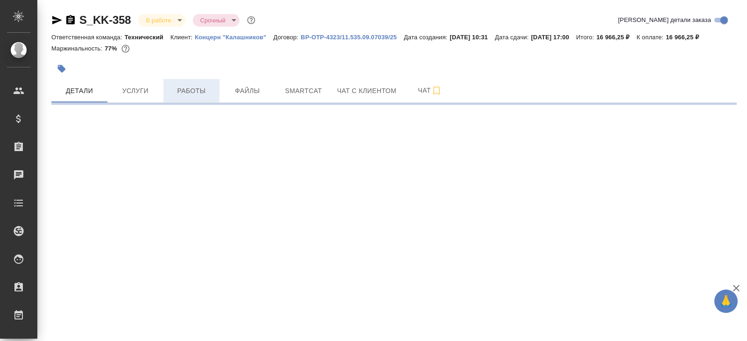
select select "RU"
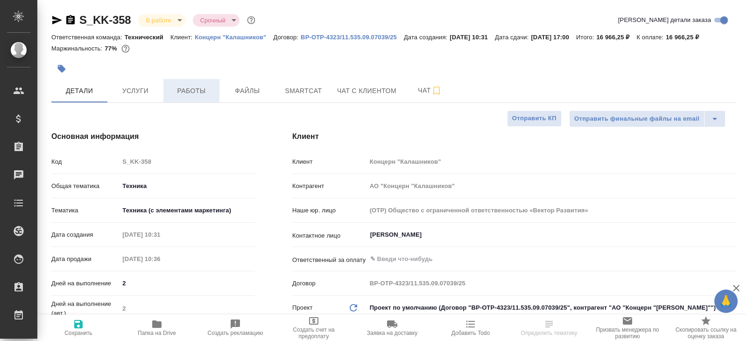
type textarea "x"
click at [204, 97] on span "Работы" at bounding box center [191, 91] width 45 height 12
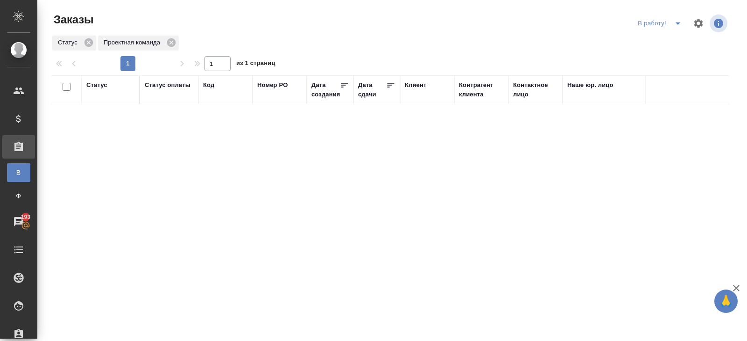
click at [676, 26] on icon "split button" at bounding box center [678, 23] width 11 height 11
click at [673, 39] on li "ПМ" at bounding box center [661, 42] width 52 height 15
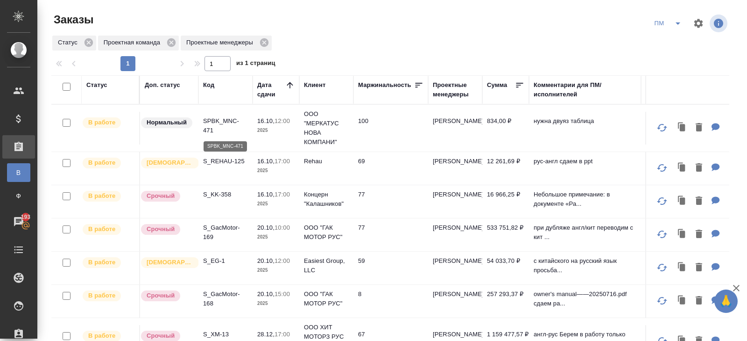
click at [208, 131] on p "SPBK_MNC-471" at bounding box center [225, 125] width 45 height 19
click at [680, 31] on div "ПМ" at bounding box center [689, 23] width 79 height 22
click at [675, 24] on icon "split button" at bounding box center [678, 23] width 11 height 11
click at [671, 38] on li "В работу!" at bounding box center [668, 42] width 47 height 15
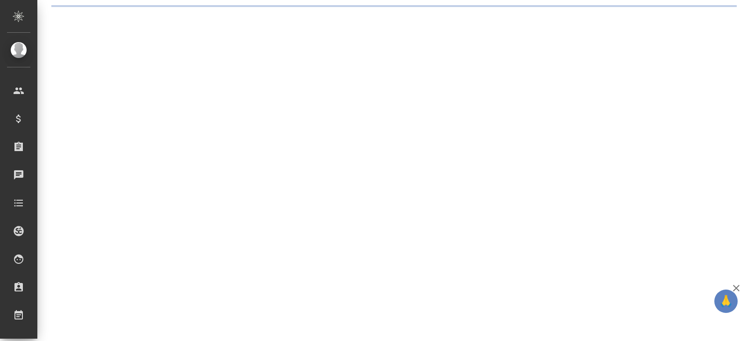
select select "RU"
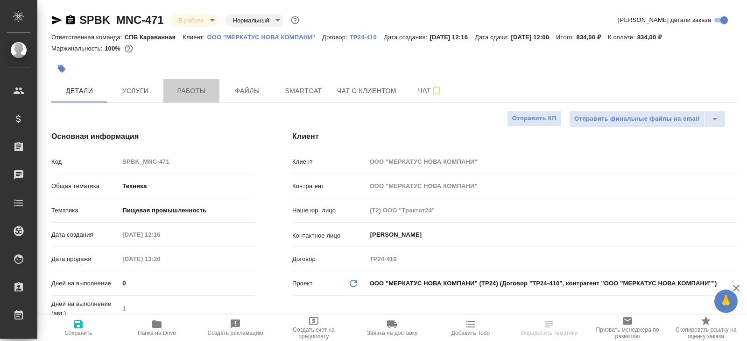
click at [180, 86] on span "Работы" at bounding box center [191, 91] width 45 height 12
type textarea "x"
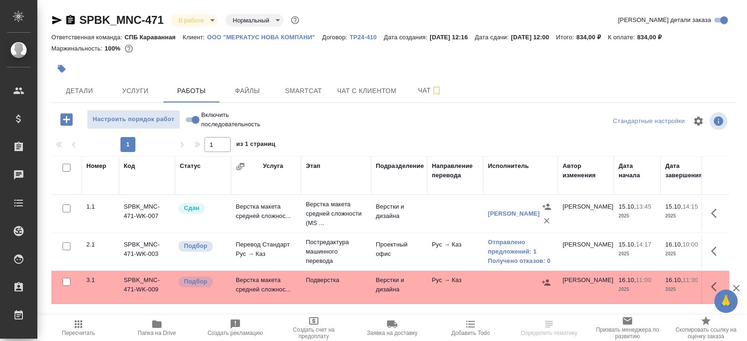
scroll to position [50, 0]
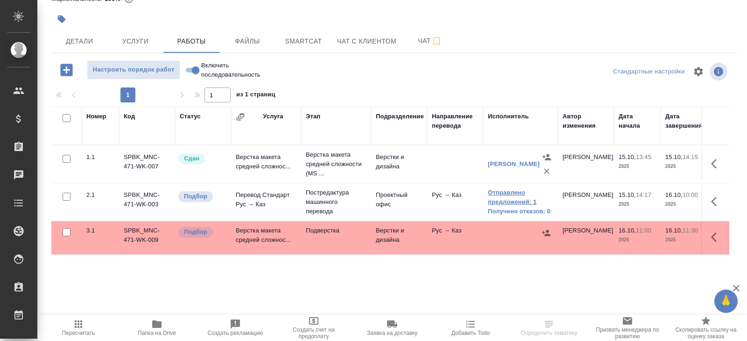
click at [514, 190] on link "Отправлено предложений: 1" at bounding box center [520, 197] width 65 height 19
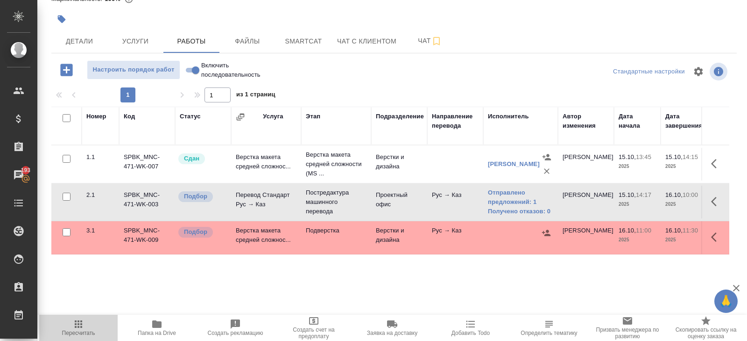
click at [85, 324] on span "Пересчитать" at bounding box center [78, 327] width 67 height 18
click at [85, 328] on span "Пересчитать" at bounding box center [78, 327] width 67 height 18
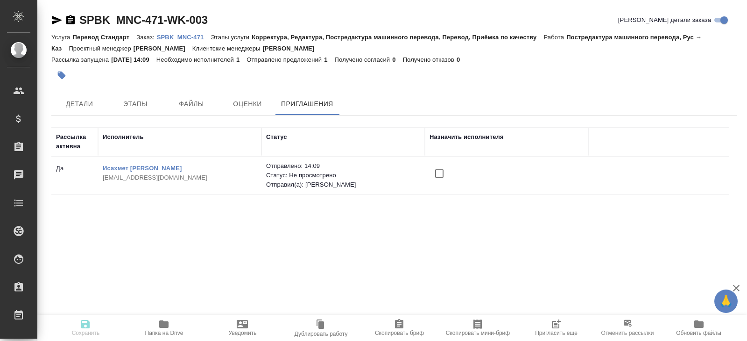
click at [554, 326] on icon "button" at bounding box center [556, 323] width 11 height 11
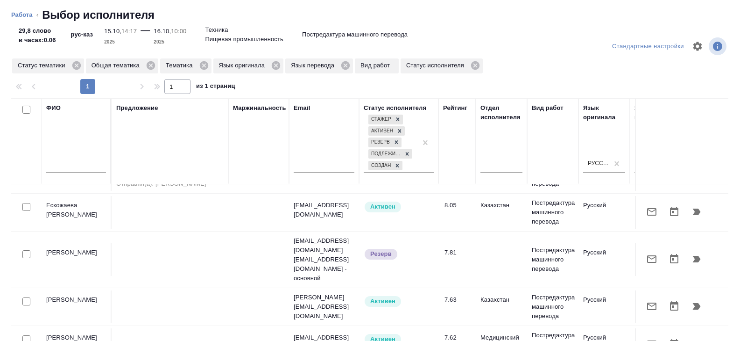
scroll to position [105, 0]
click at [653, 255] on icon "button" at bounding box center [652, 258] width 9 height 7
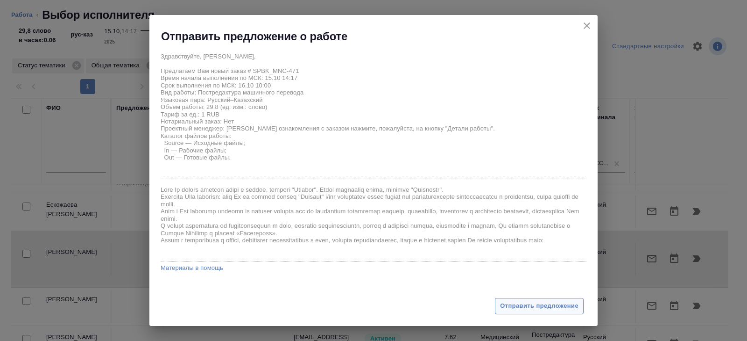
click at [547, 313] on button "Отправить предложение" at bounding box center [539, 306] width 89 height 16
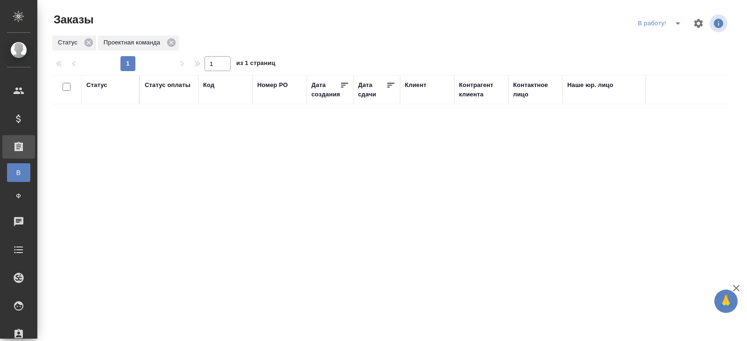
click at [674, 23] on icon "split button" at bounding box center [678, 23] width 11 height 11
click at [474, 34] on div at bounding box center [394, 23] width 228 height 22
